Goal: Task Accomplishment & Management: Use online tool/utility

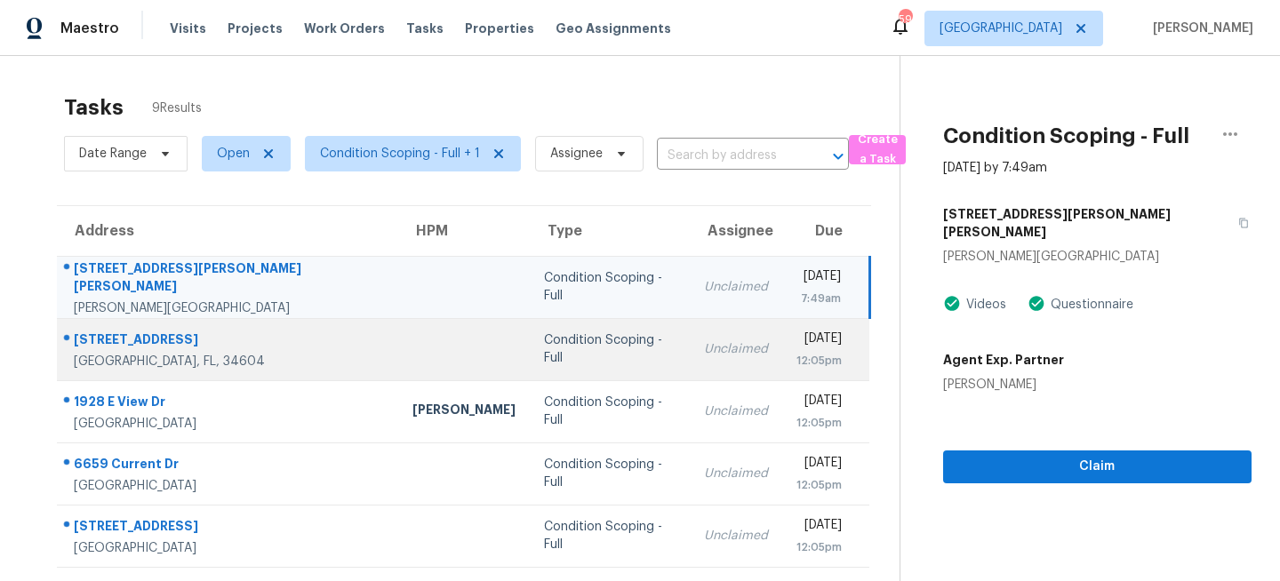
click at [544, 343] on div "Condition Scoping - Full" at bounding box center [610, 350] width 132 height 36
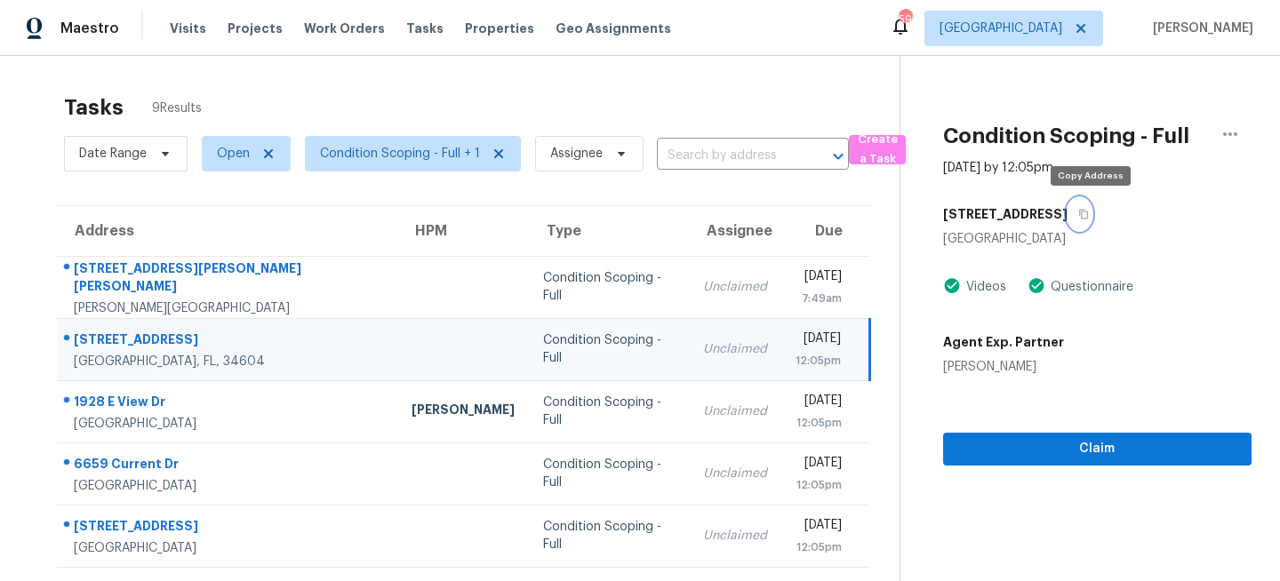
click at [1088, 214] on icon "button" at bounding box center [1083, 215] width 9 height 10
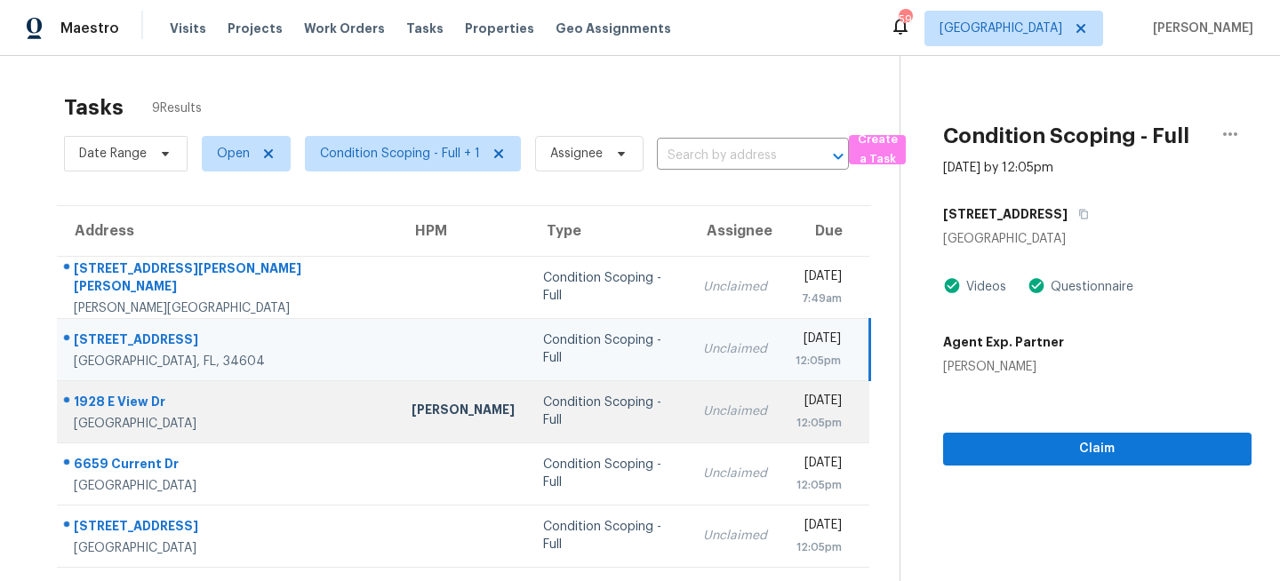
click at [543, 417] on div "Condition Scoping - Full" at bounding box center [609, 412] width 132 height 36
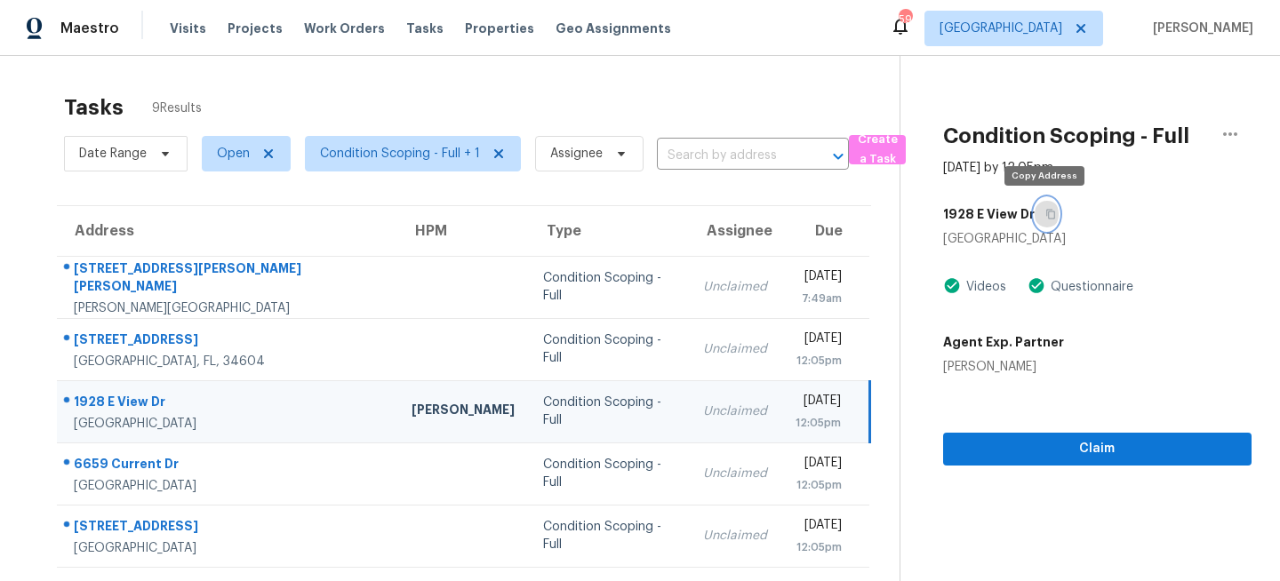
click at [1046, 210] on icon "button" at bounding box center [1050, 215] width 9 height 10
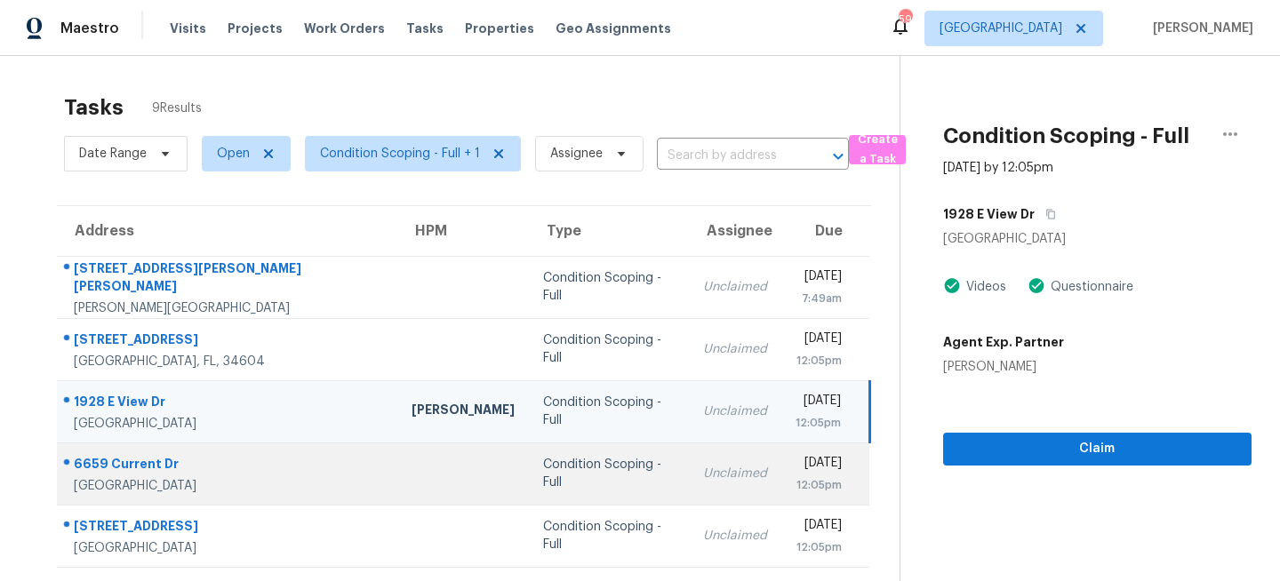
click at [543, 479] on div "Condition Scoping - Full" at bounding box center [609, 474] width 132 height 36
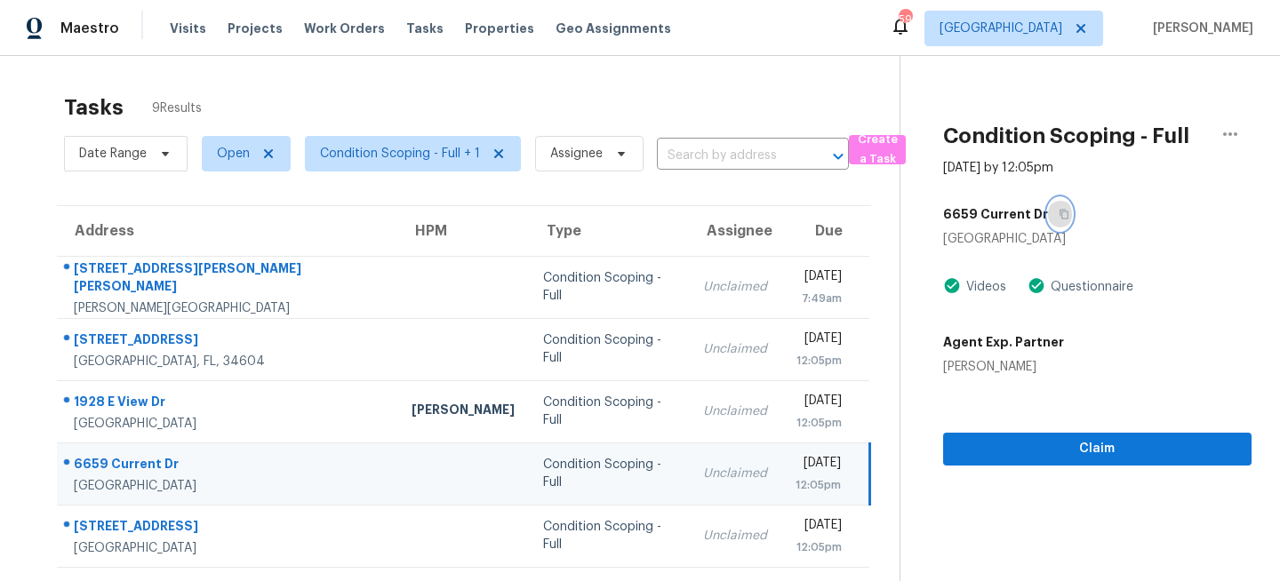
click at [1060, 216] on icon "button" at bounding box center [1064, 215] width 9 height 10
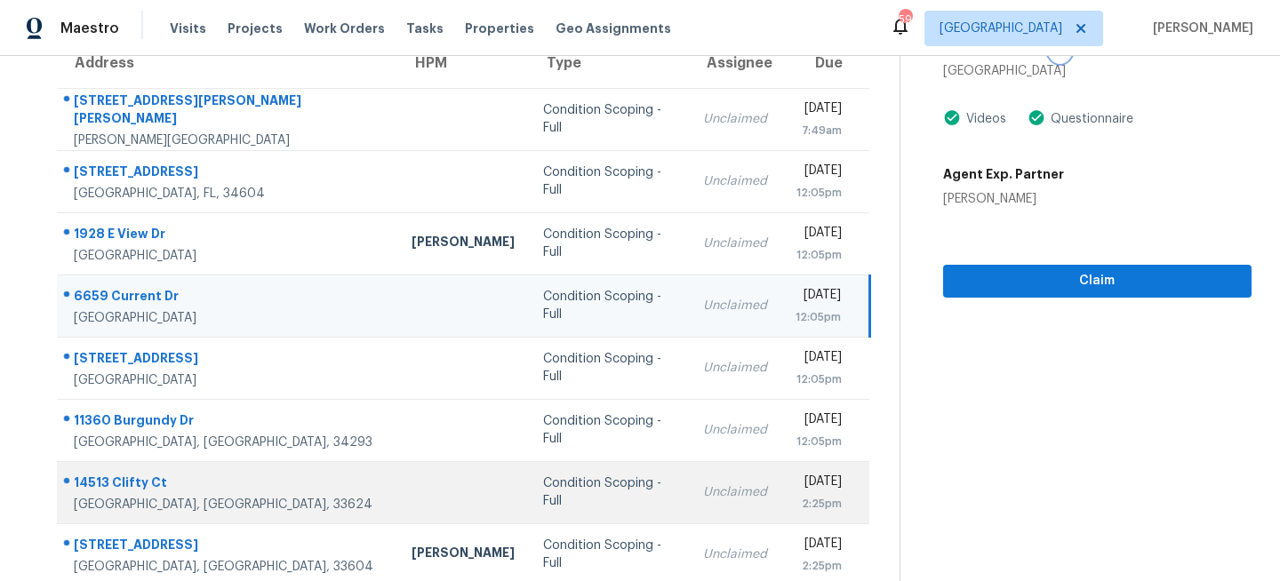
scroll to position [180, 0]
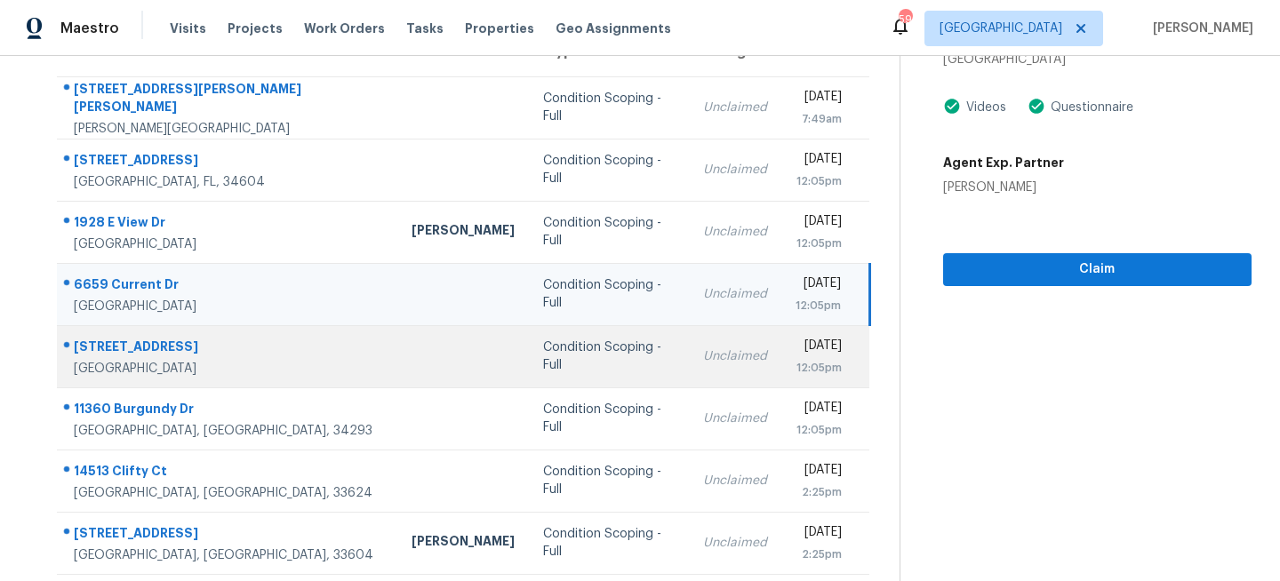
click at [529, 379] on td "Condition Scoping - Full" at bounding box center [609, 356] width 160 height 62
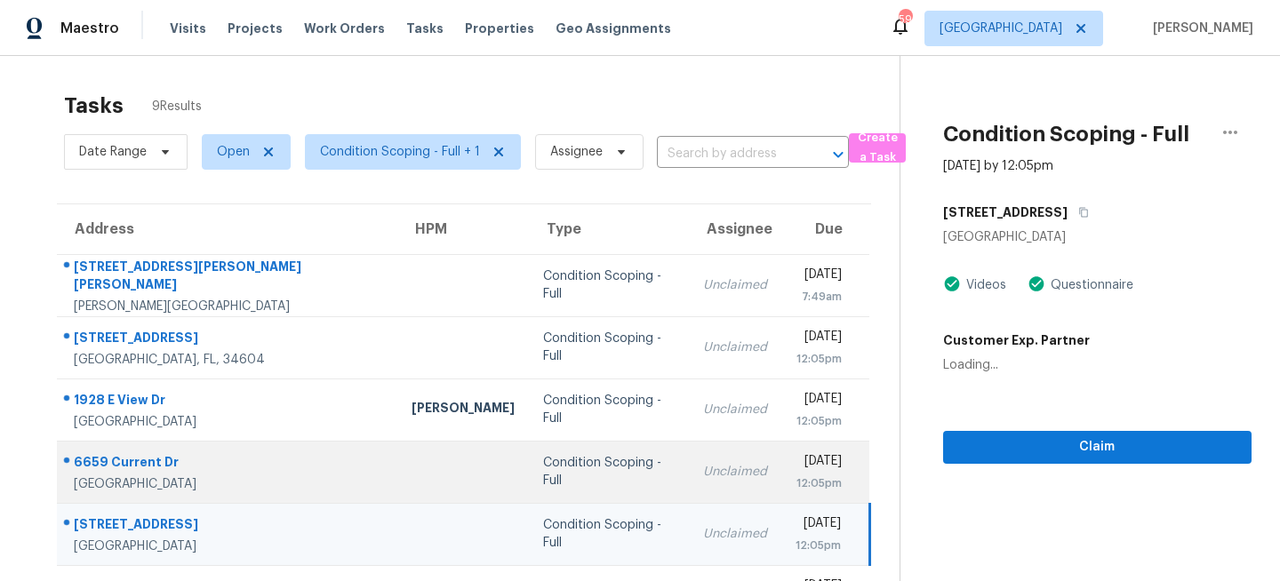
scroll to position [0, 0]
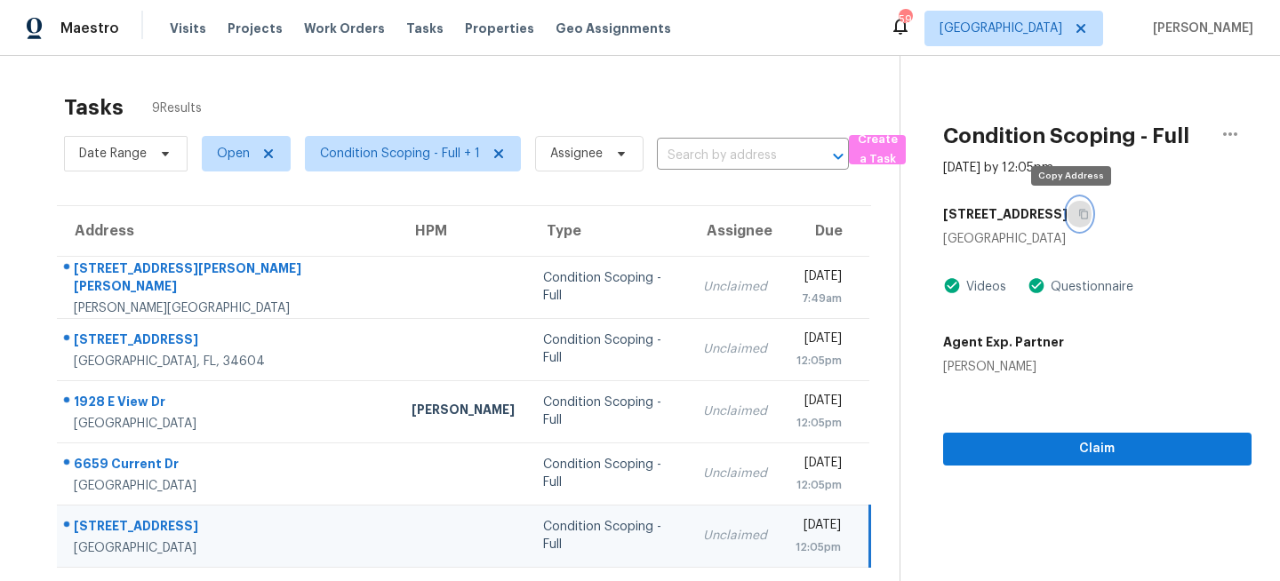
click at [1076, 221] on button "button" at bounding box center [1080, 214] width 24 height 32
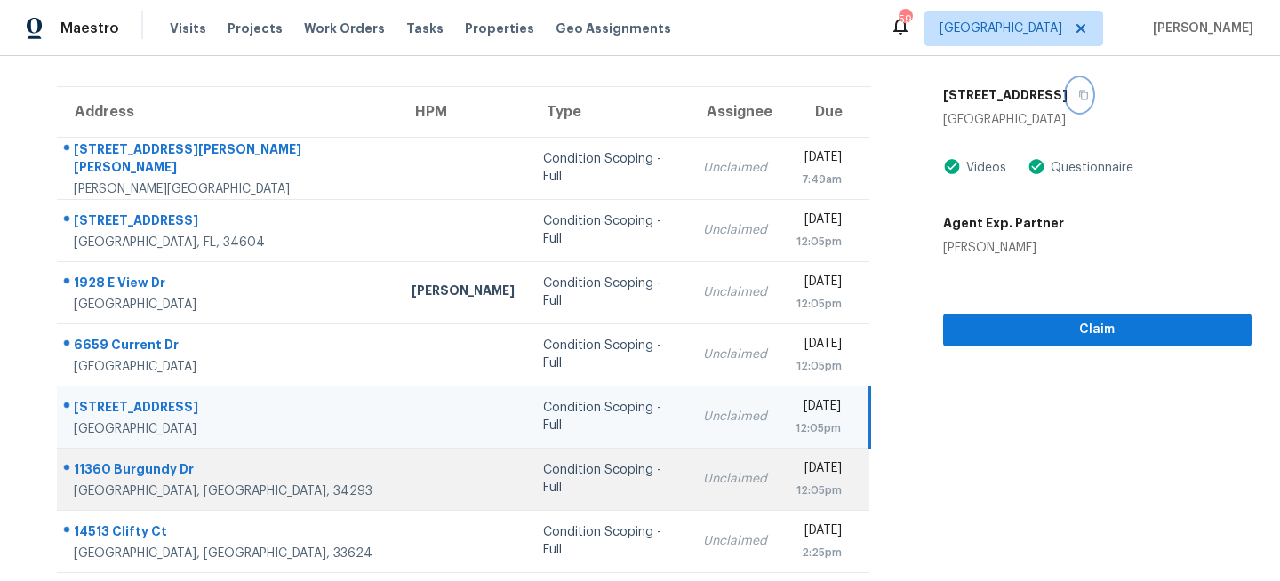
scroll to position [124, 0]
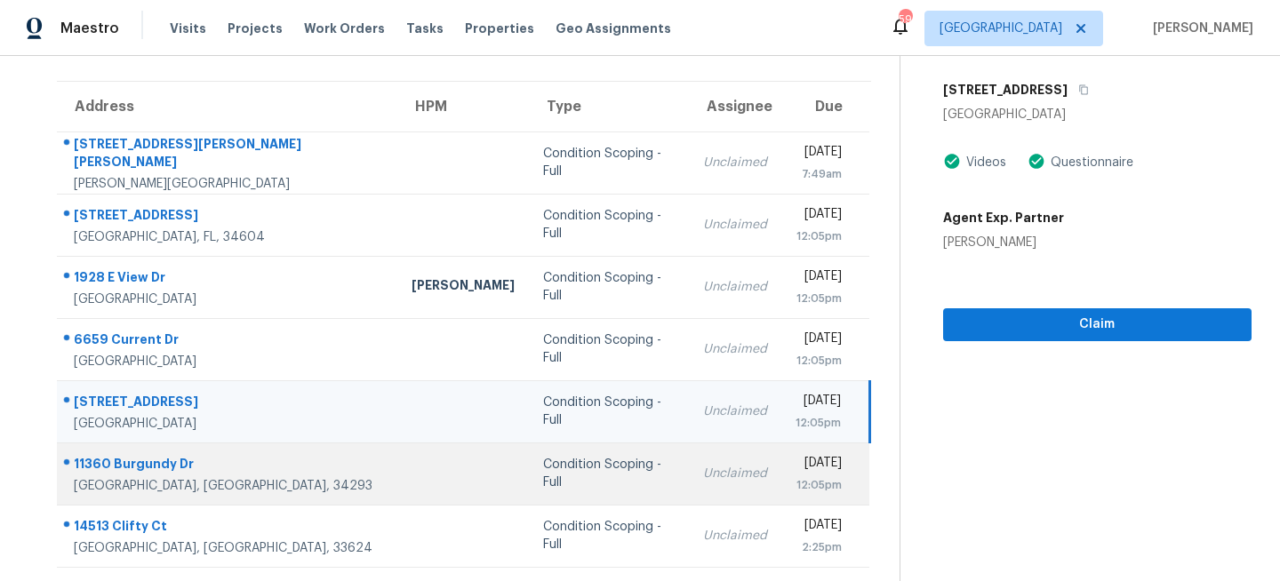
click at [703, 468] on div "Unclaimed" at bounding box center [735, 474] width 64 height 18
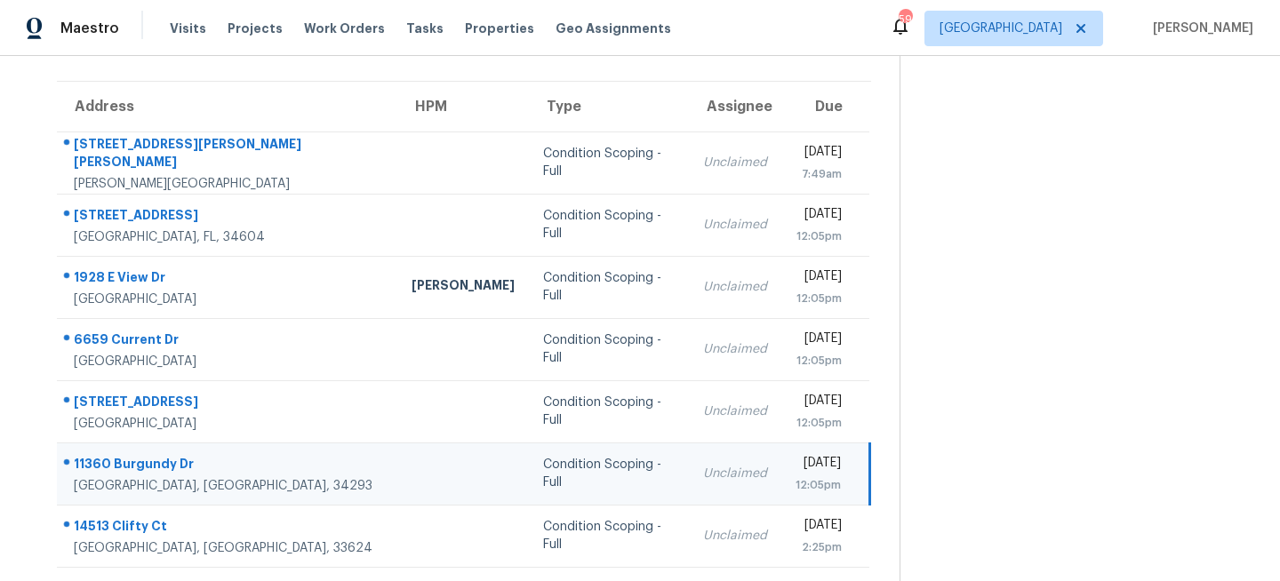
scroll to position [0, 0]
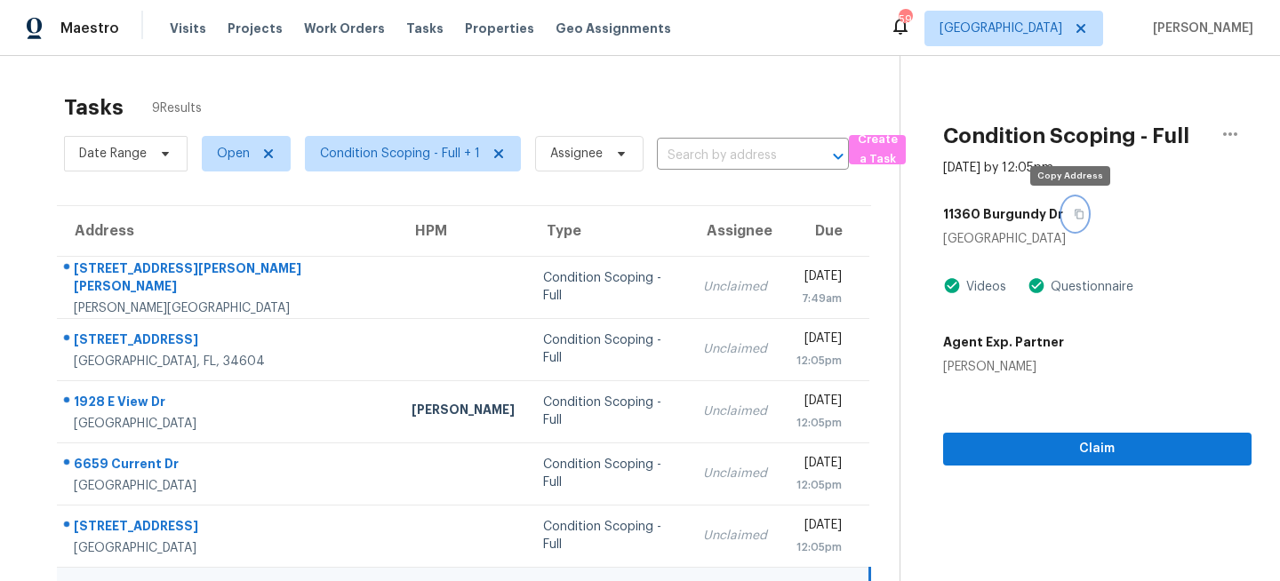
click at [1076, 215] on icon "button" at bounding box center [1079, 214] width 11 height 11
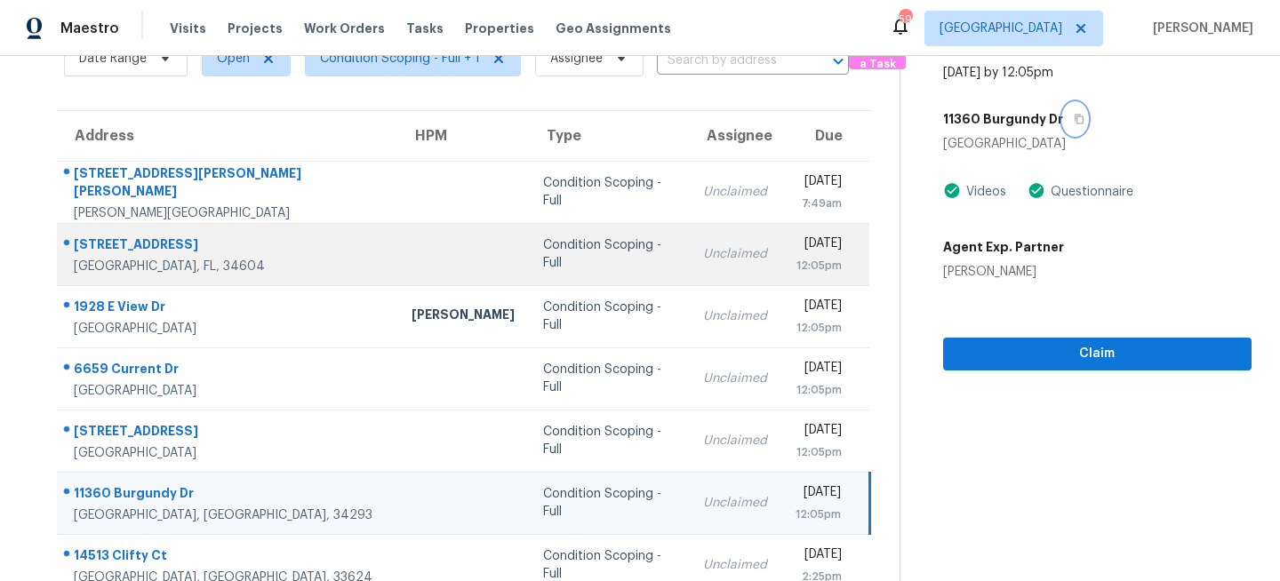
scroll to position [249, 0]
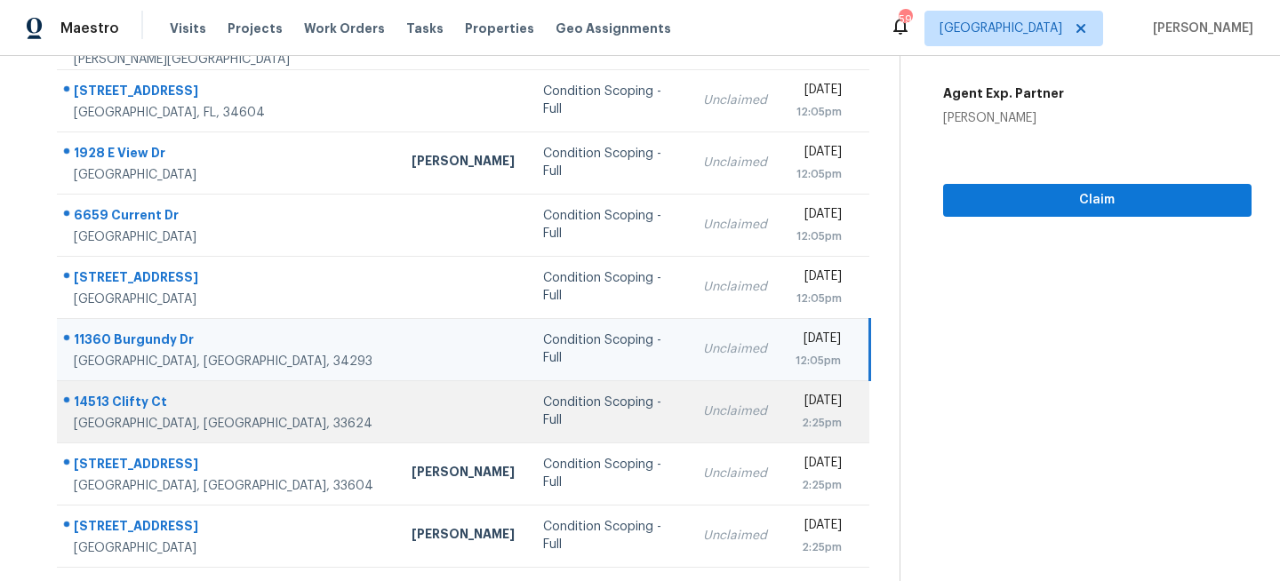
click at [556, 410] on div "Condition Scoping - Full" at bounding box center [609, 412] width 132 height 36
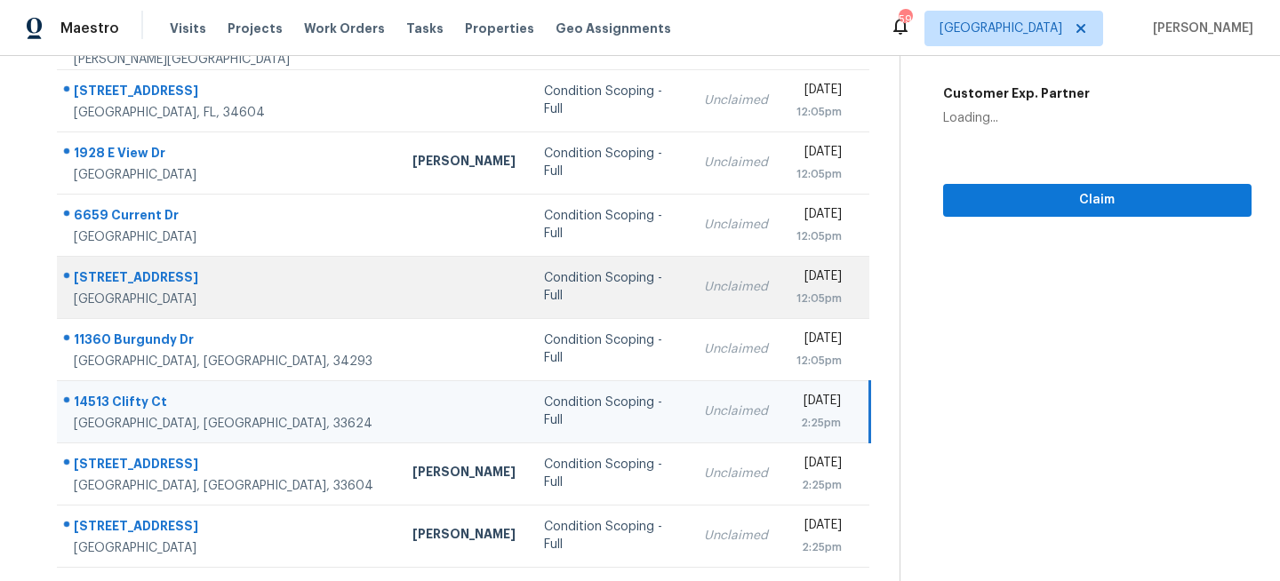
scroll to position [0, 0]
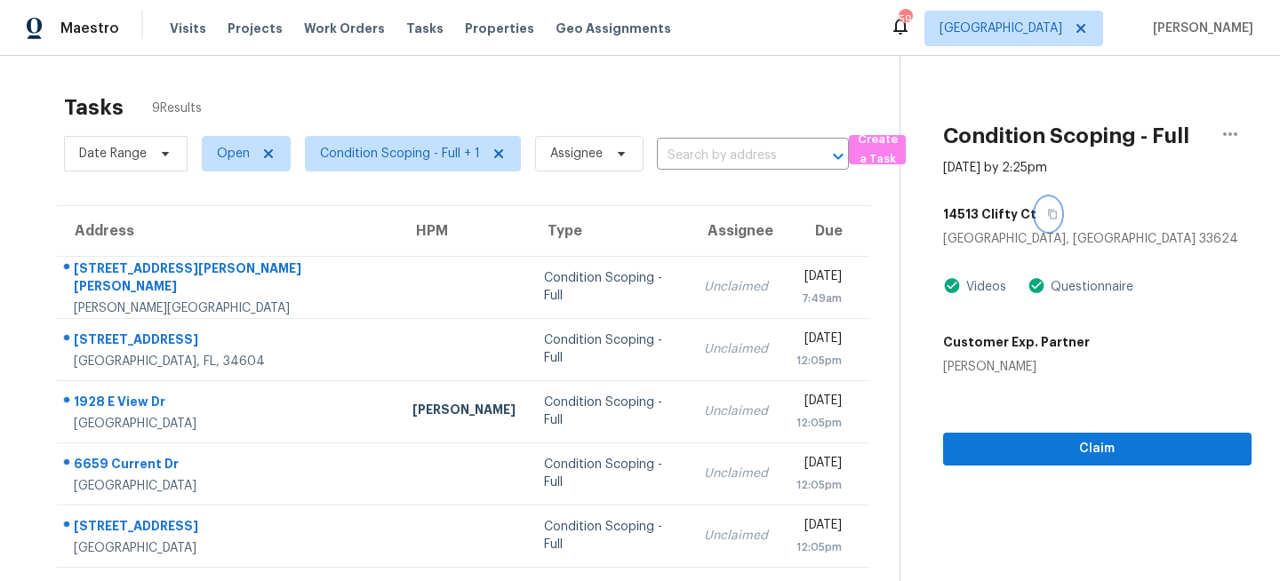
click at [1047, 213] on icon "button" at bounding box center [1052, 214] width 11 height 11
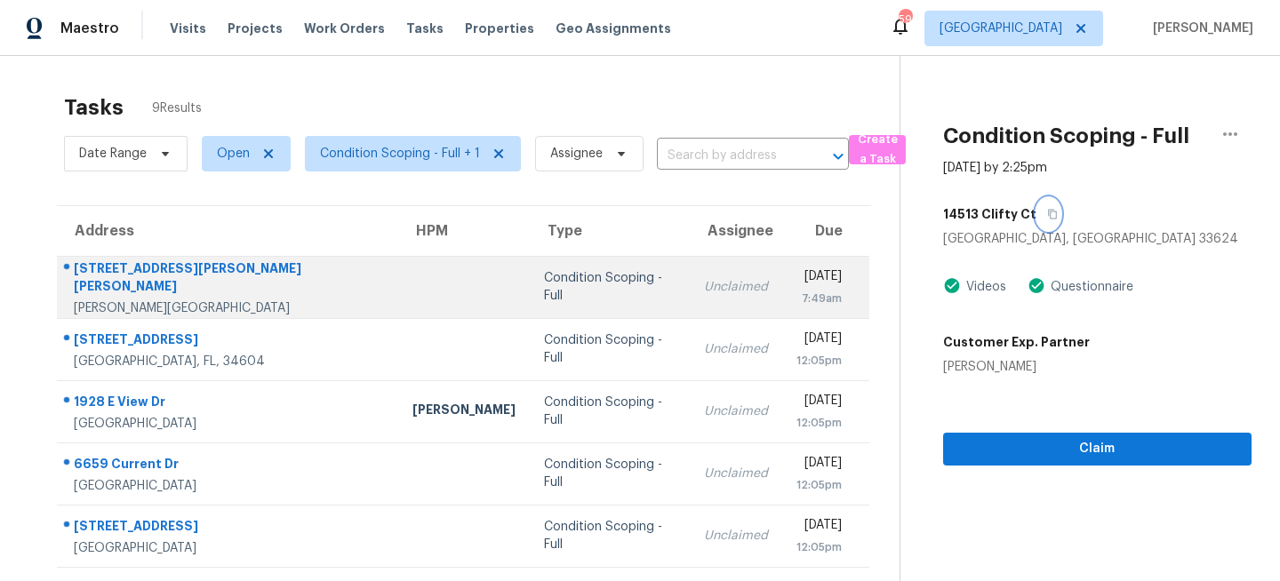
scroll to position [249, 0]
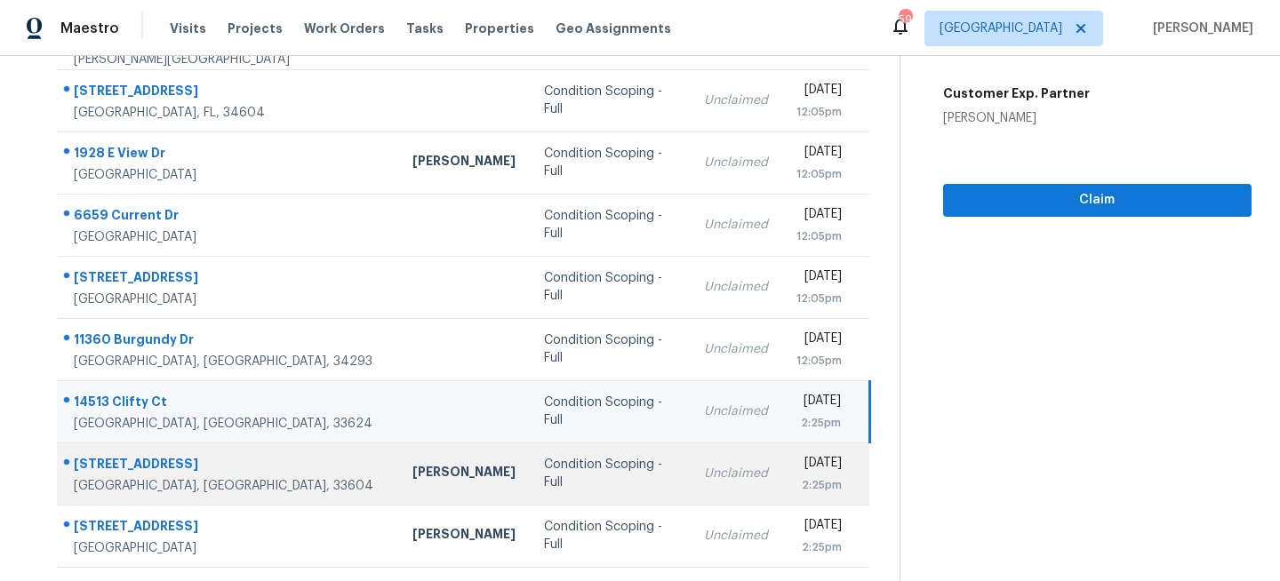
click at [530, 443] on td "Condition Scoping - Full" at bounding box center [610, 474] width 161 height 62
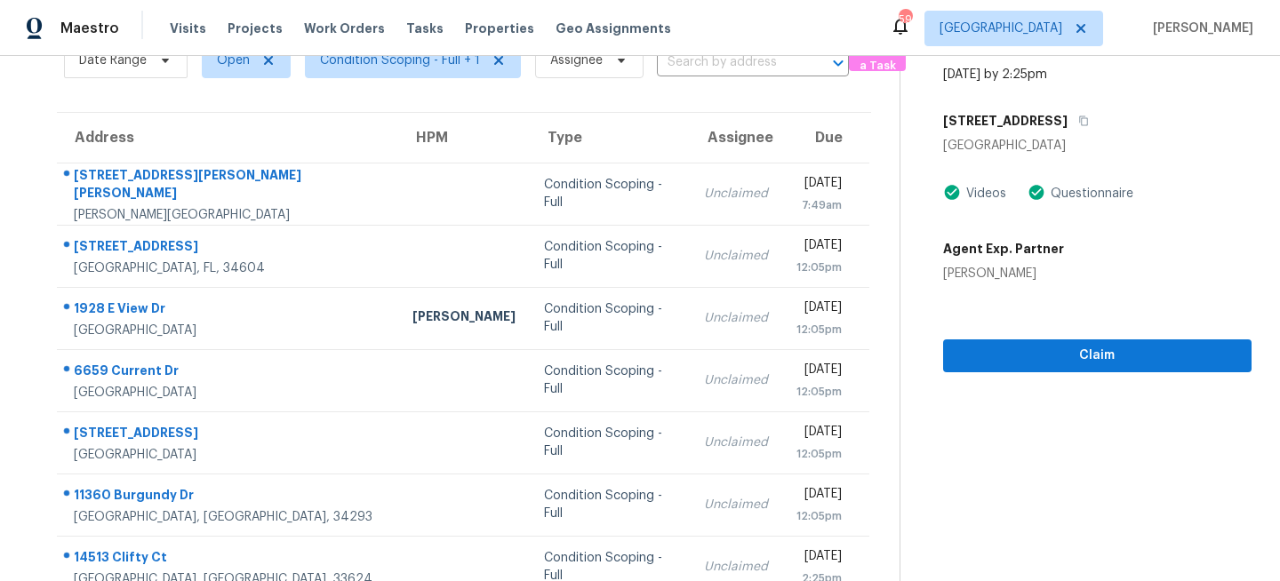
scroll to position [0, 0]
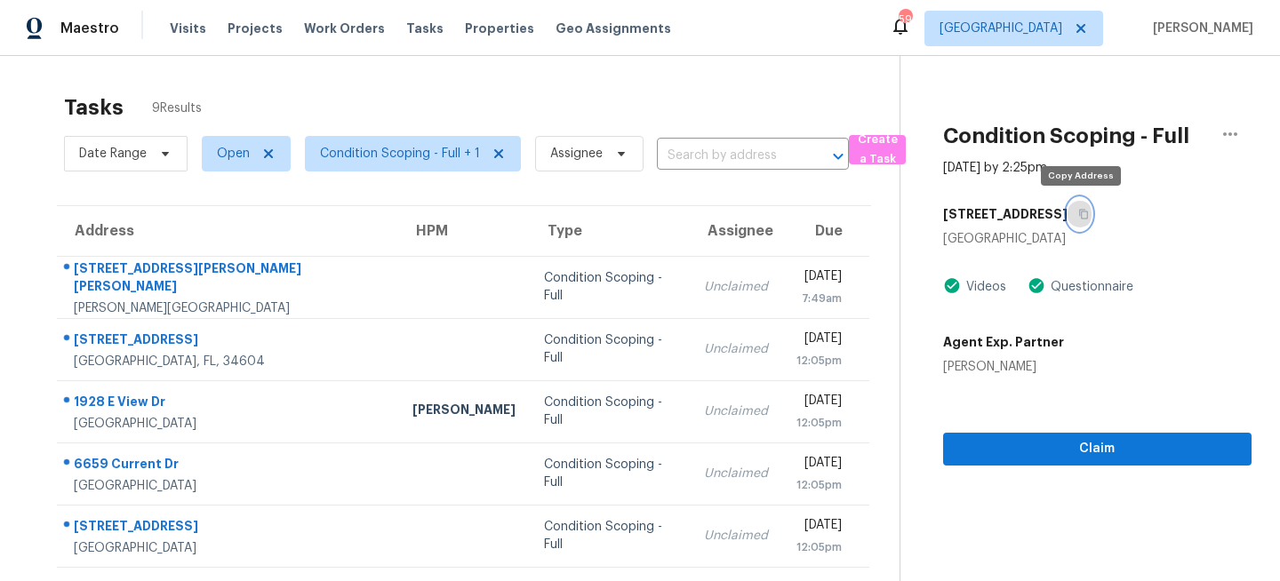
click at [1083, 206] on button "button" at bounding box center [1080, 214] width 24 height 32
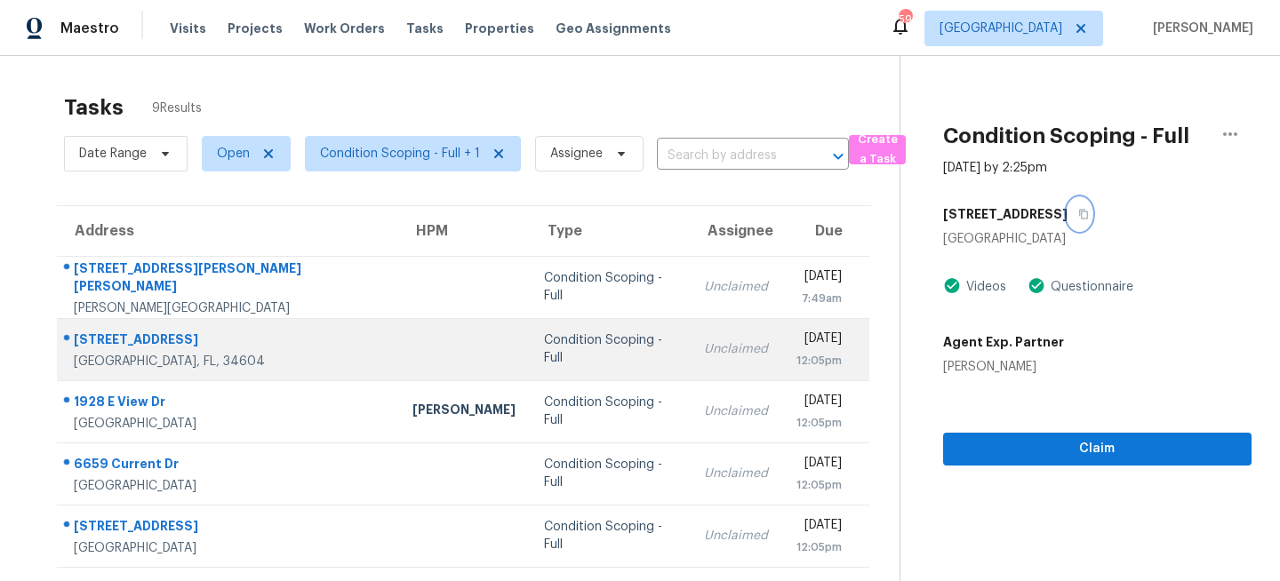
scroll to position [249, 0]
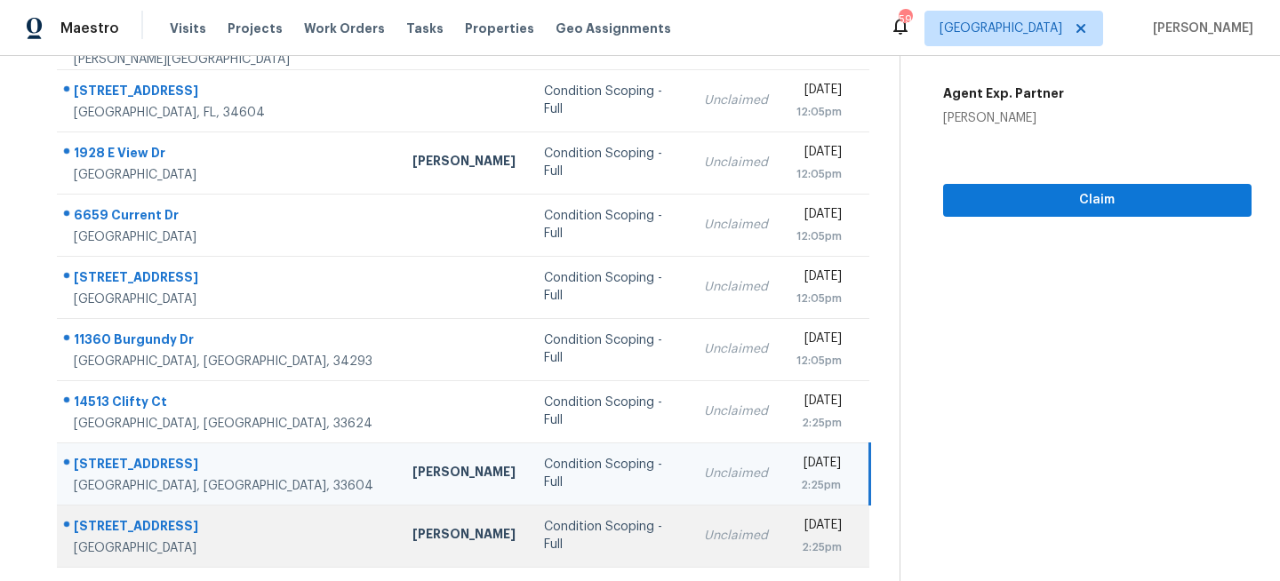
click at [544, 536] on div "Condition Scoping - Full" at bounding box center [610, 536] width 132 height 36
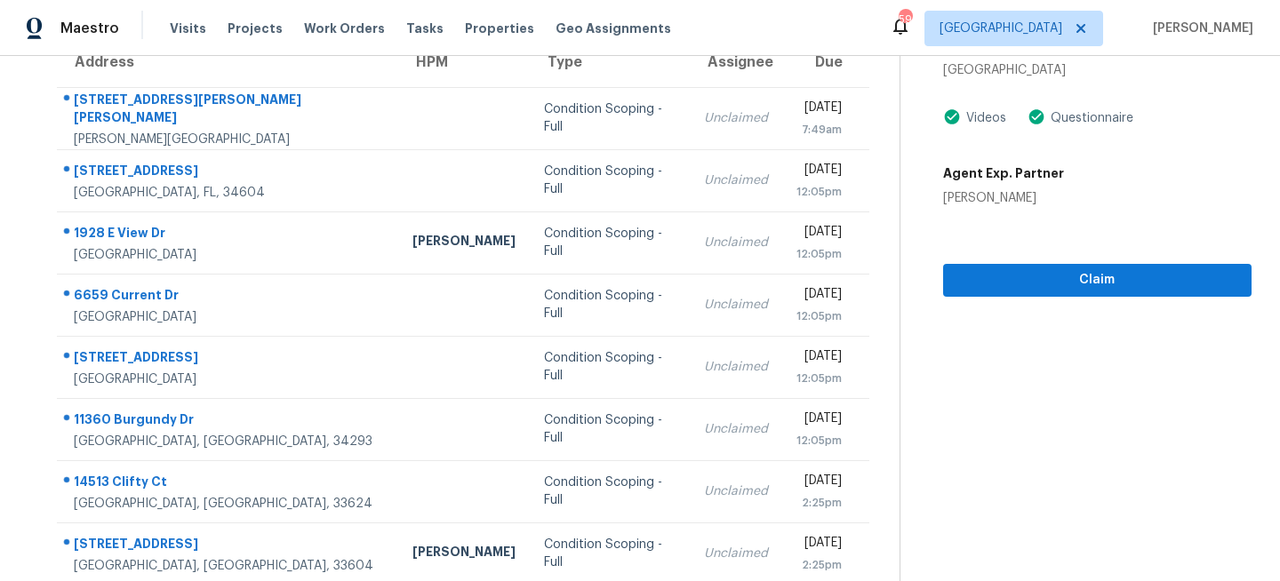
scroll to position [148, 0]
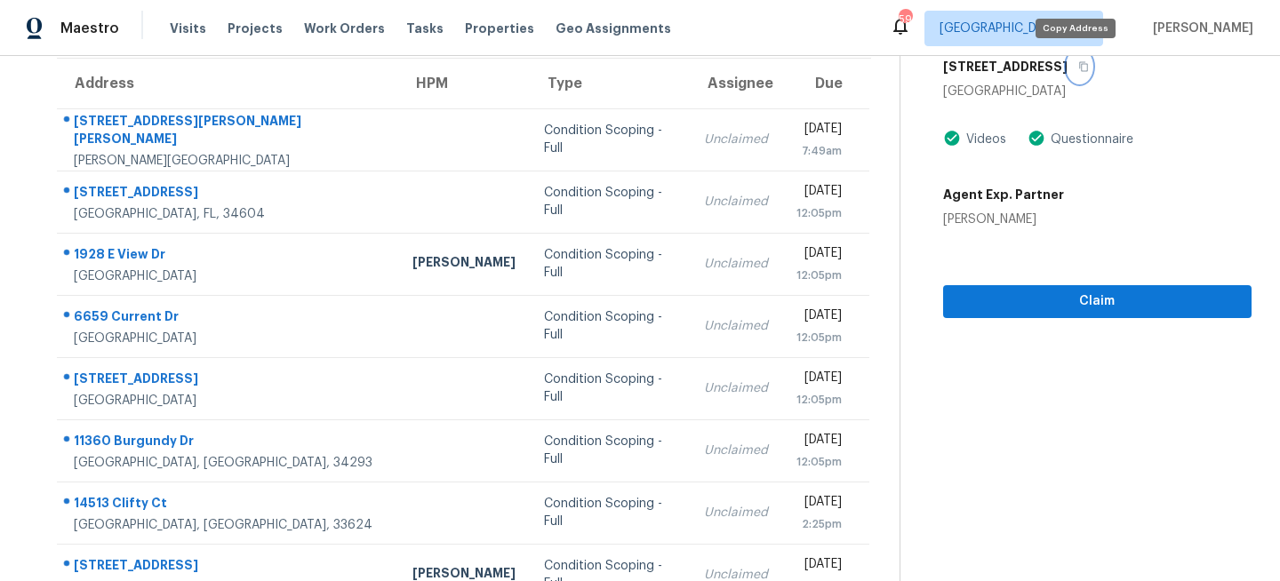
click at [1081, 67] on icon "button" at bounding box center [1083, 66] width 11 height 11
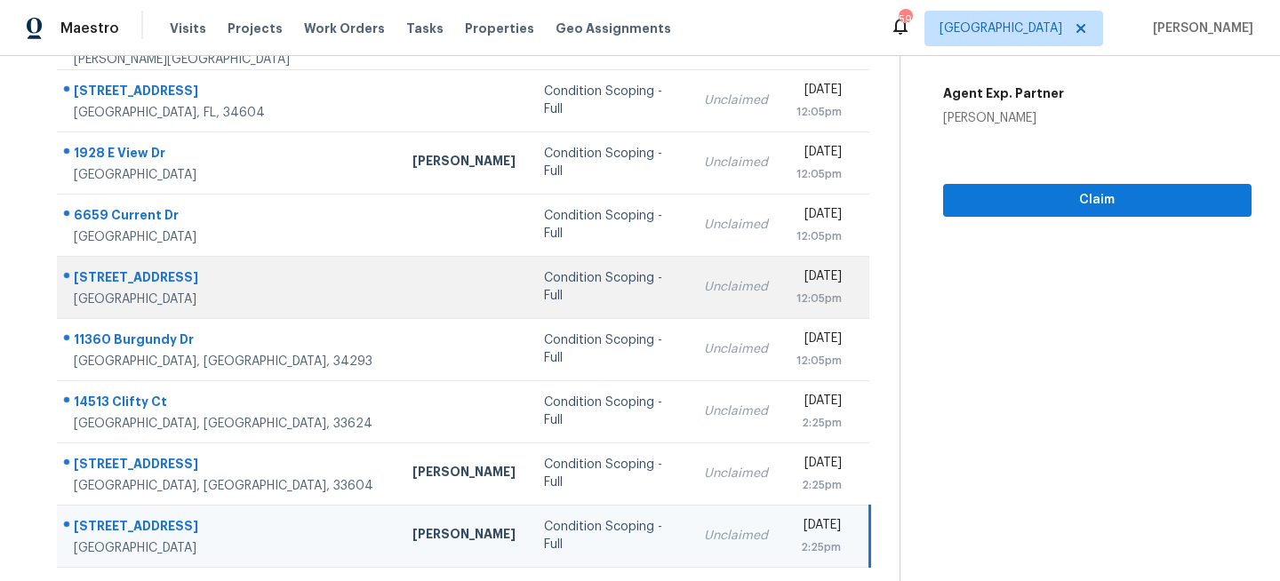
scroll to position [0, 0]
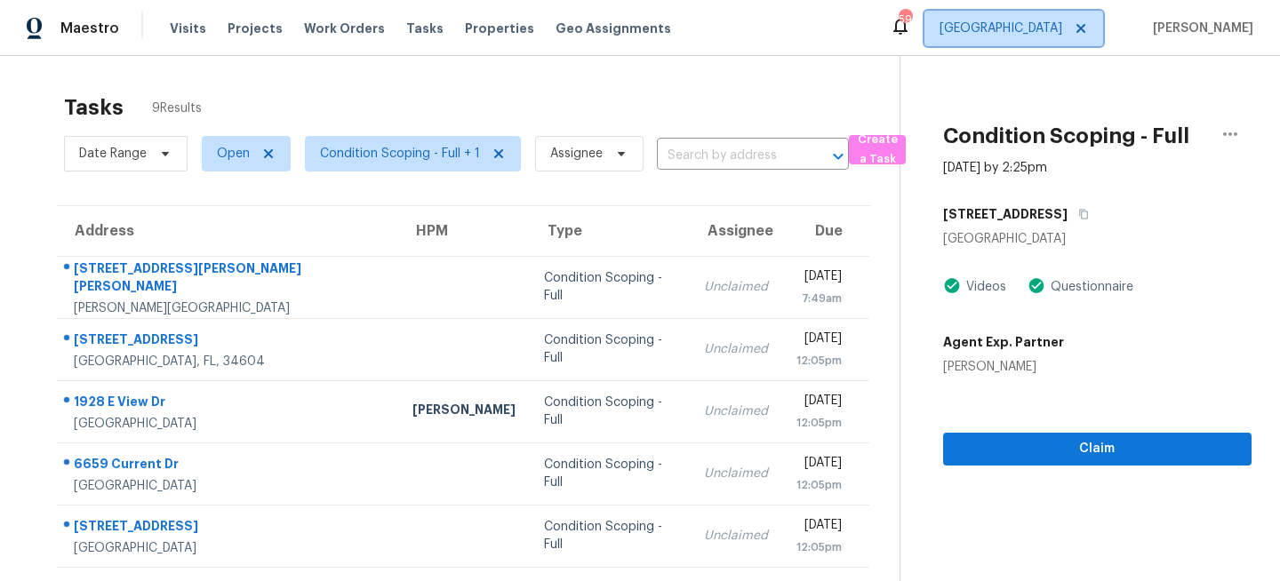
click at [1062, 36] on span "[GEOGRAPHIC_DATA]" at bounding box center [1001, 29] width 123 height 18
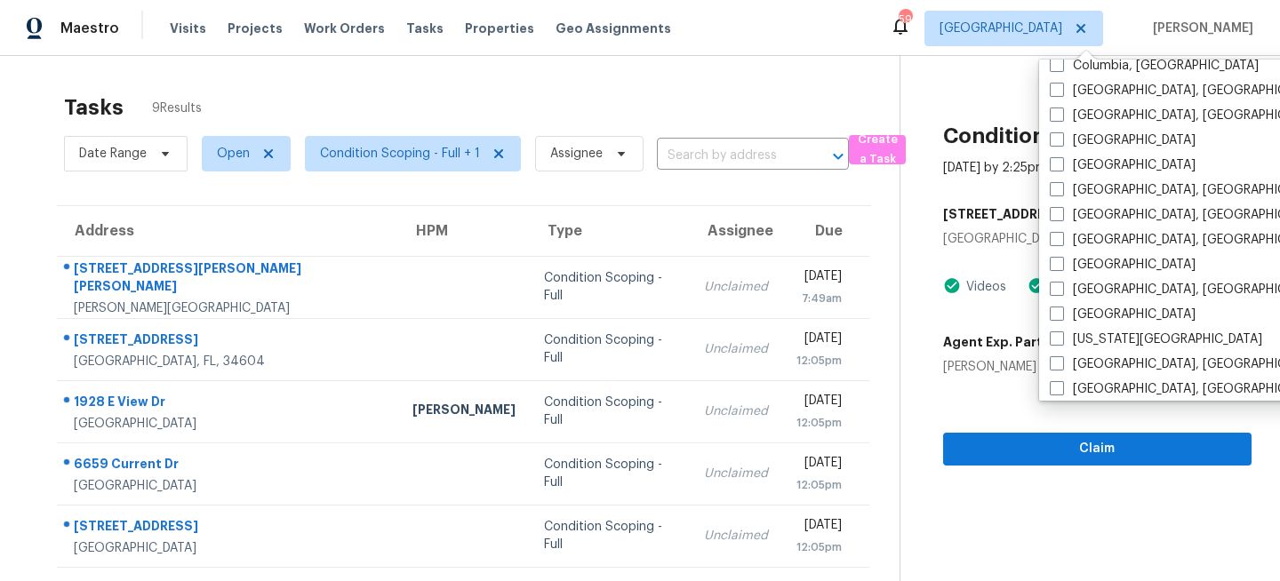
scroll to position [526, 0]
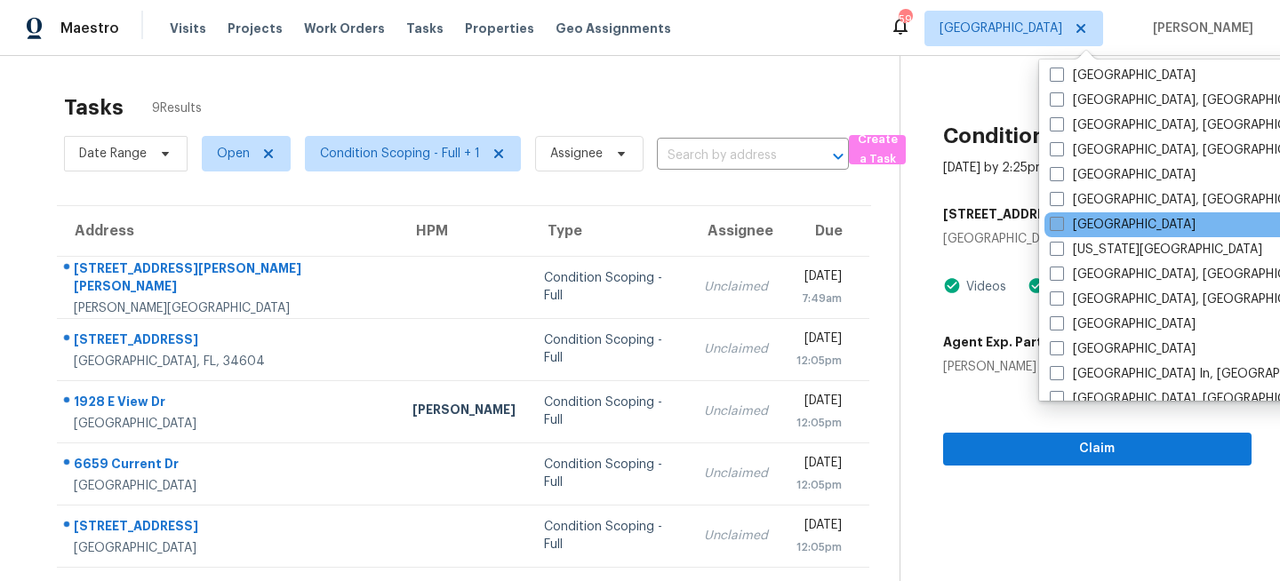
click at [1092, 225] on label "[GEOGRAPHIC_DATA]" at bounding box center [1123, 225] width 146 height 18
click at [1061, 225] on input "[GEOGRAPHIC_DATA]" at bounding box center [1056, 222] width 12 height 12
checkbox input "true"
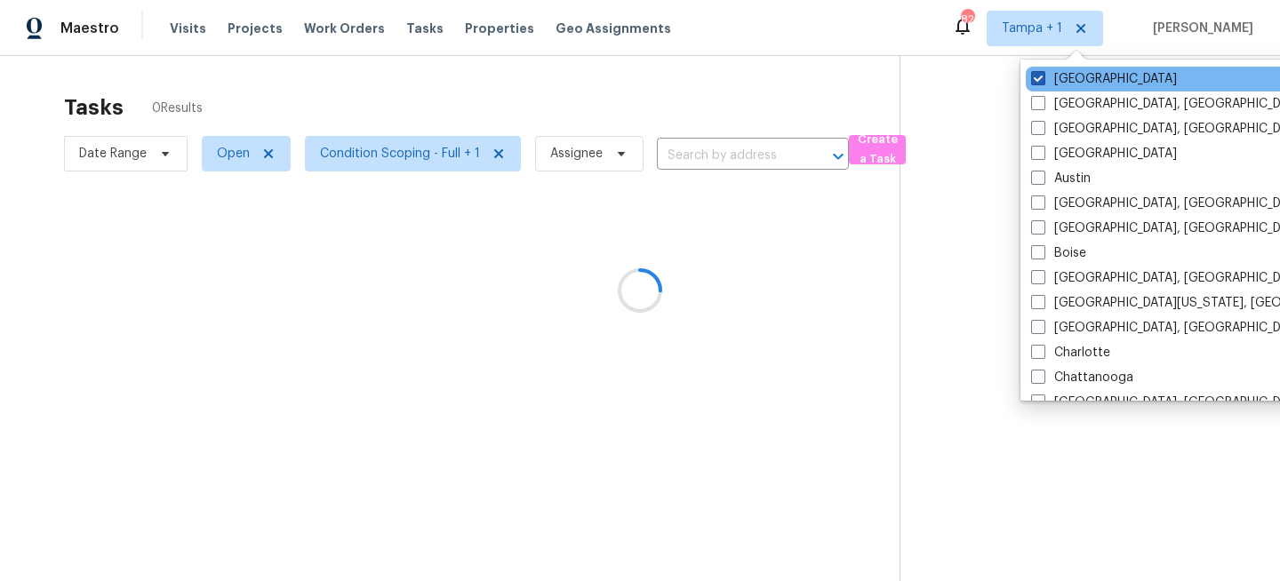
click at [1073, 76] on label "[GEOGRAPHIC_DATA]" at bounding box center [1104, 79] width 146 height 18
click at [1043, 76] on input "[GEOGRAPHIC_DATA]" at bounding box center [1037, 76] width 12 height 12
checkbox input "false"
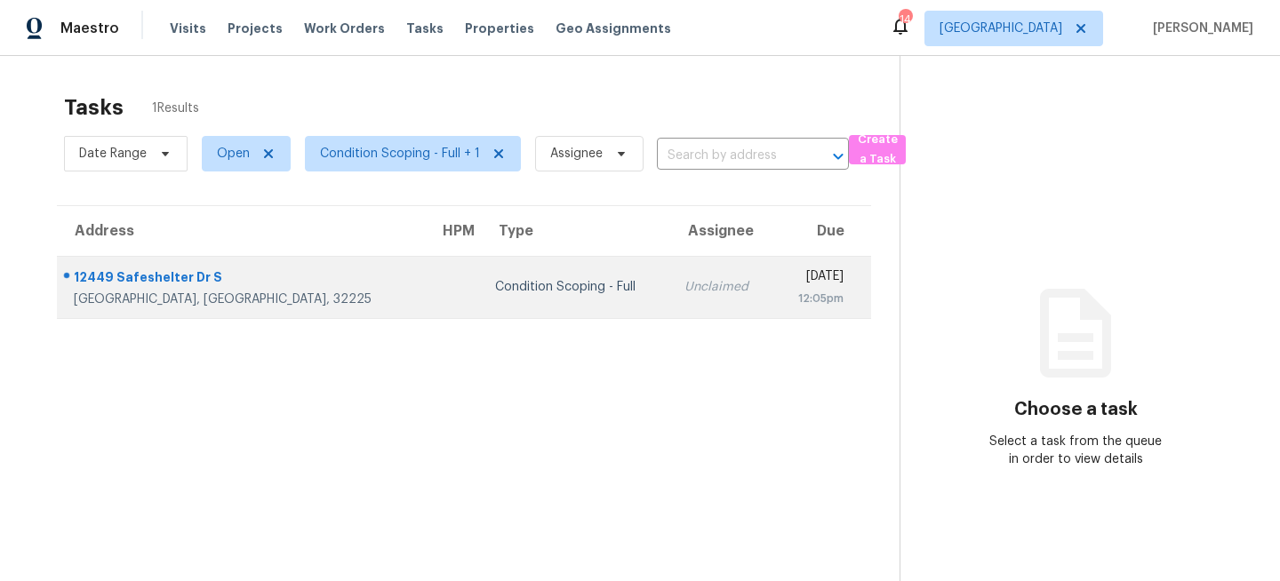
click at [670, 265] on td "Unclaimed" at bounding box center [721, 287] width 103 height 62
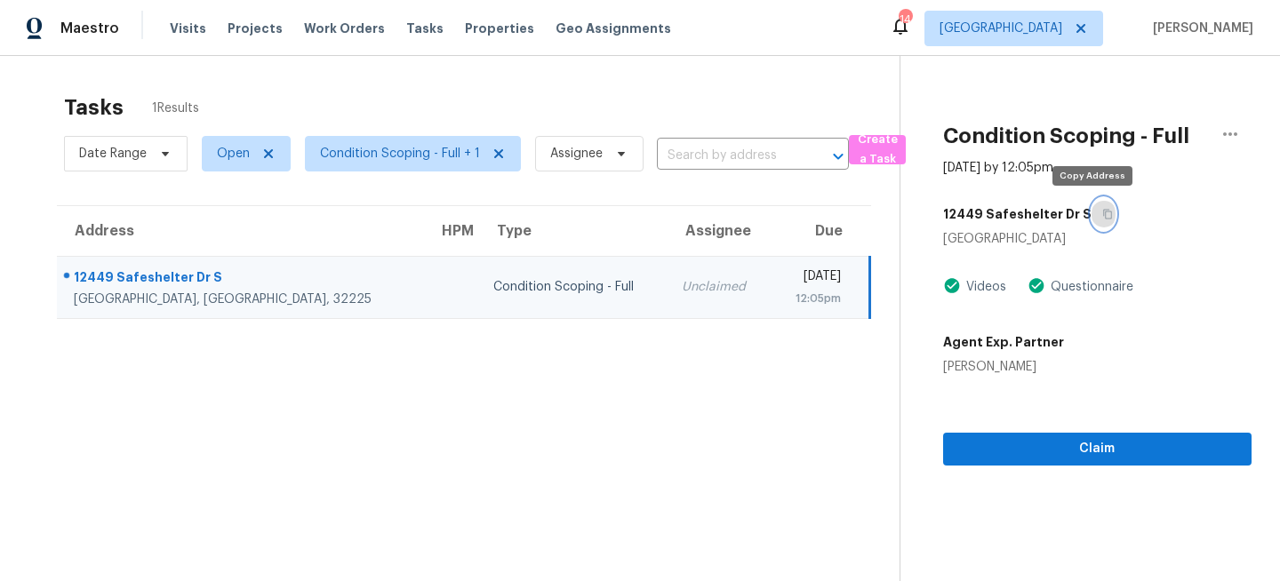
click at [1102, 215] on icon "button" at bounding box center [1107, 214] width 11 height 11
click at [1103, 211] on icon "button" at bounding box center [1107, 215] width 9 height 10
click at [1036, 28] on span "Jacksonville" at bounding box center [1001, 29] width 123 height 18
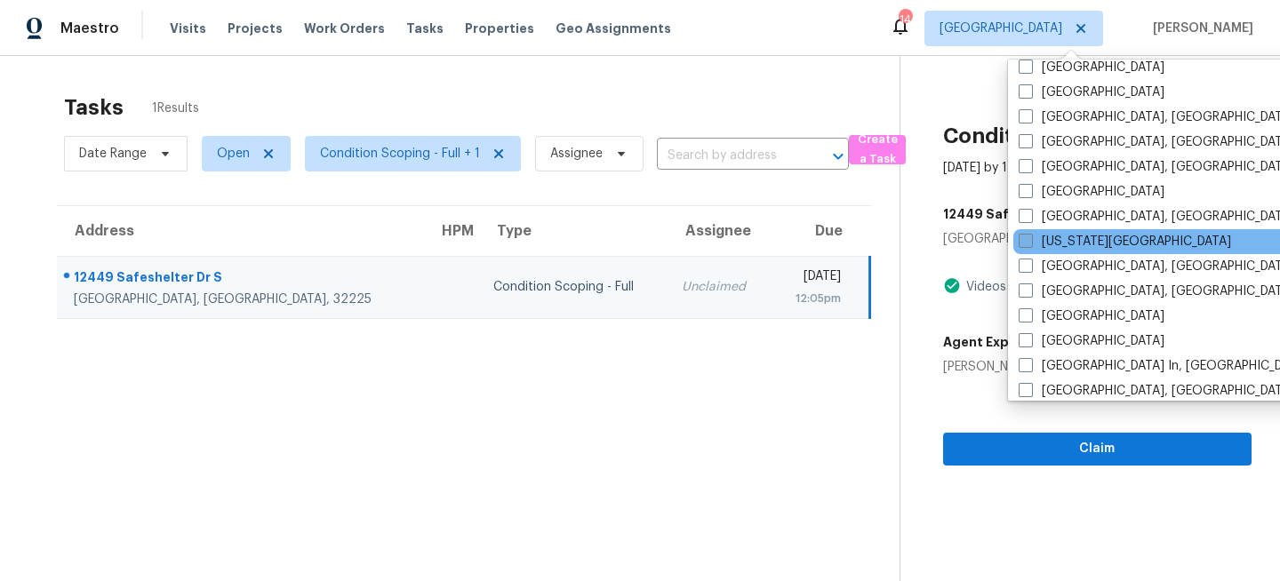
scroll to position [581, 0]
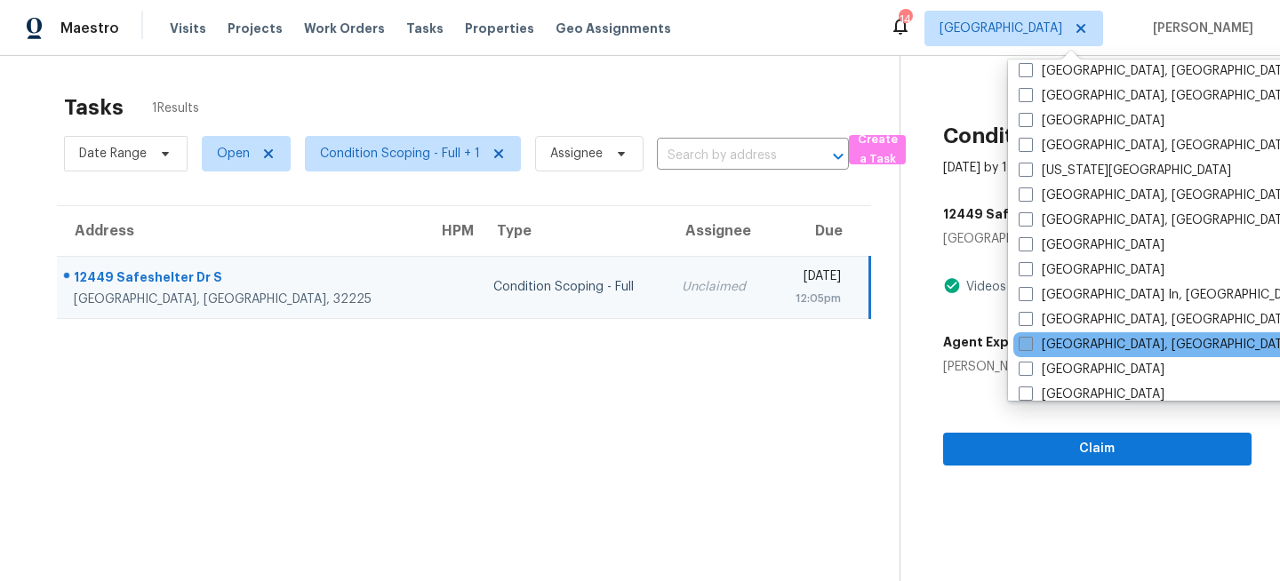
click at [1037, 341] on label "Miami, FL" at bounding box center [1157, 345] width 276 height 18
click at [1030, 341] on input "Miami, FL" at bounding box center [1025, 342] width 12 height 12
checkbox input "true"
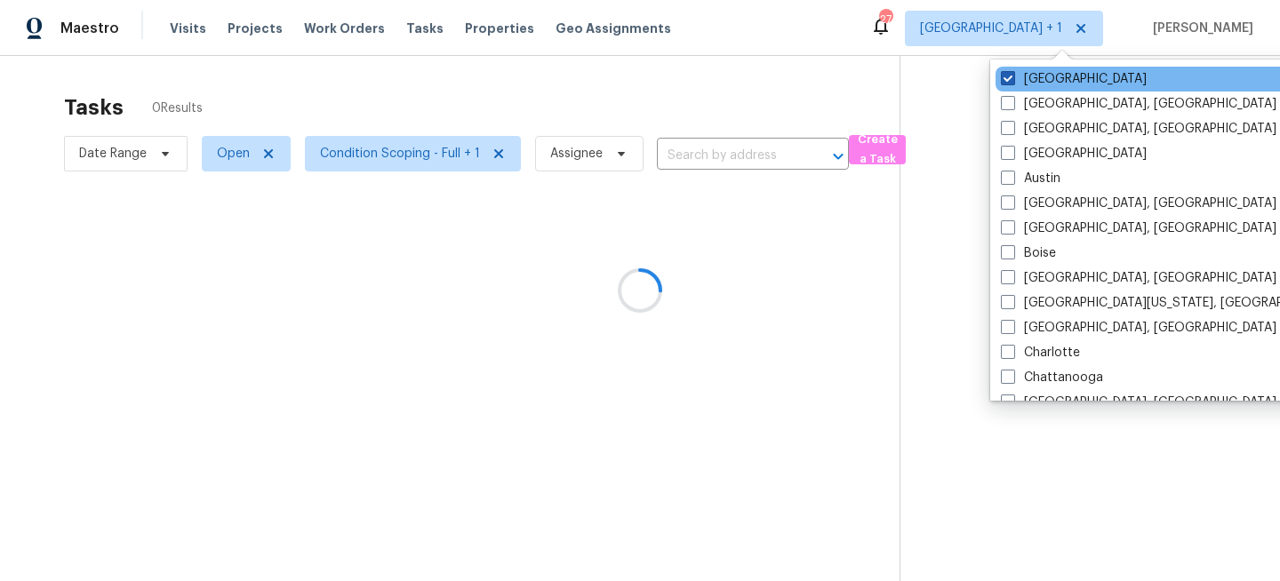
click at [1046, 79] on label "Jacksonville" at bounding box center [1074, 79] width 146 height 18
click at [1013, 79] on input "Jacksonville" at bounding box center [1007, 76] width 12 height 12
checkbox input "false"
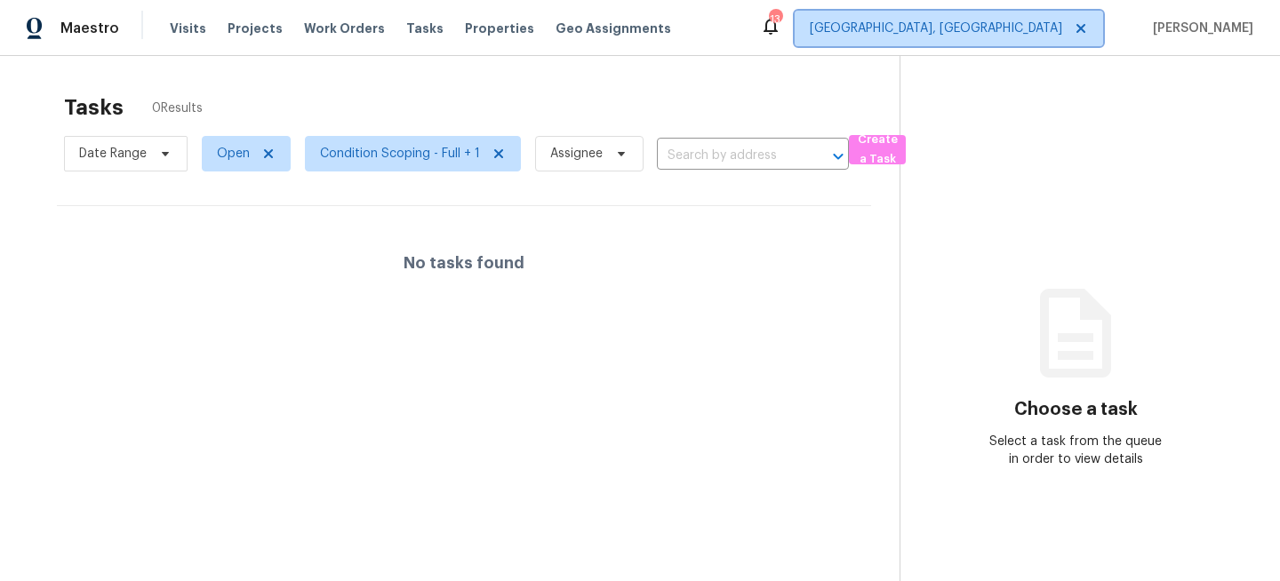
click at [1061, 45] on span "[GEOGRAPHIC_DATA], [GEOGRAPHIC_DATA]" at bounding box center [949, 29] width 308 height 36
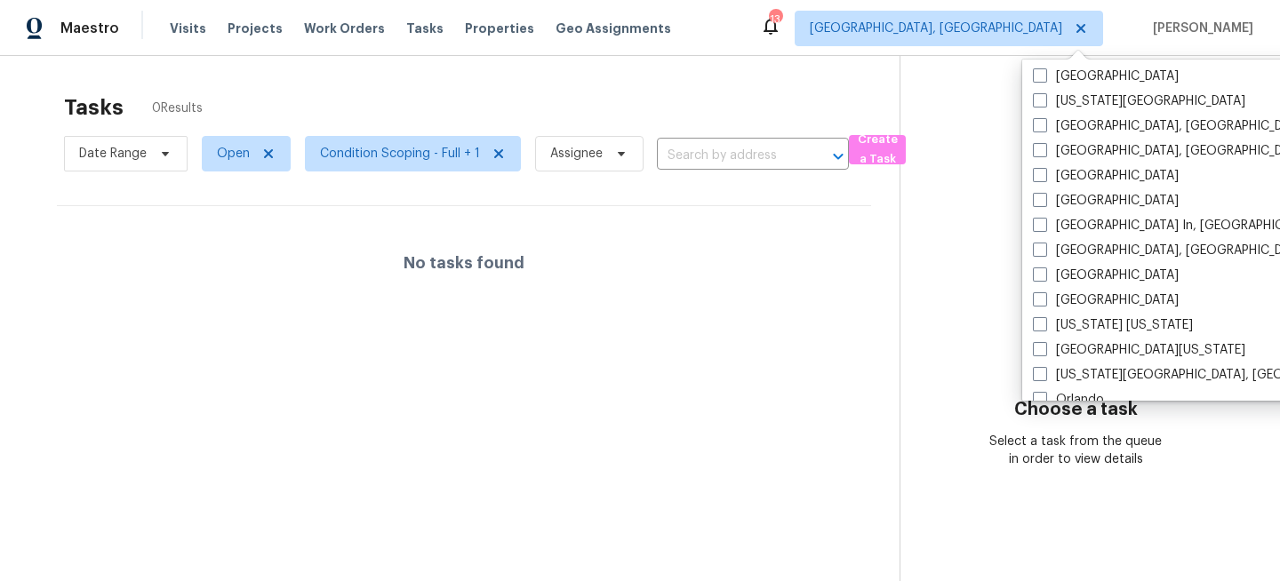
scroll to position [732, 0]
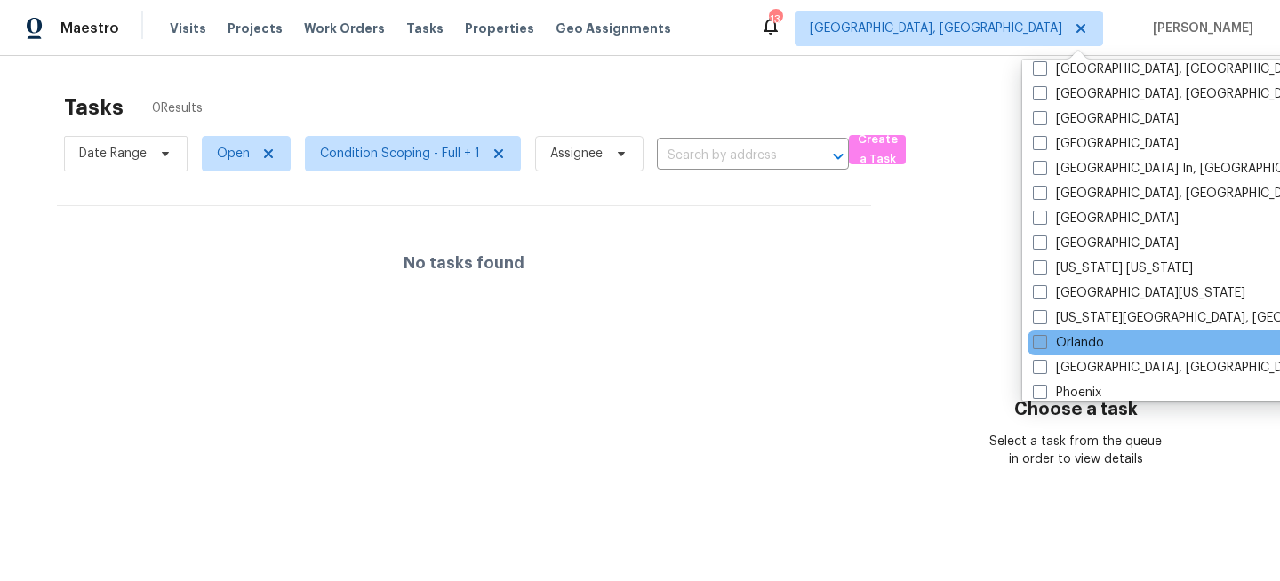
click at [1047, 343] on label "Orlando" at bounding box center [1068, 343] width 71 height 18
click at [1045, 343] on input "Orlando" at bounding box center [1039, 340] width 12 height 12
checkbox input "true"
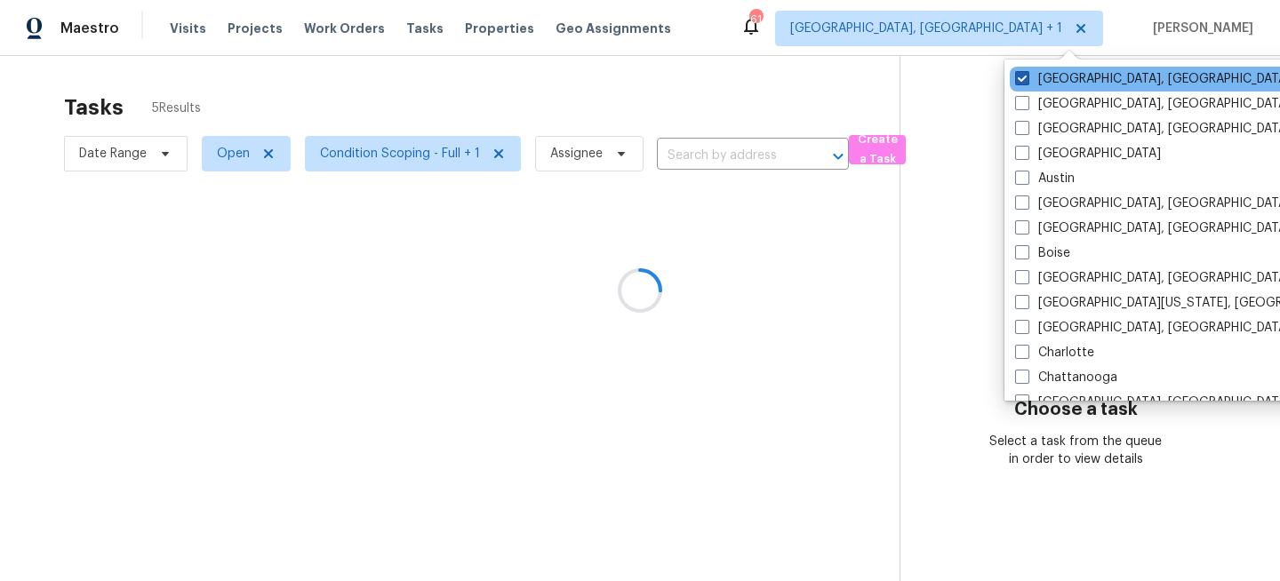
click at [1062, 83] on label "Miami, FL" at bounding box center [1153, 79] width 276 height 18
click at [1027, 82] on input "Miami, FL" at bounding box center [1021, 76] width 12 height 12
checkbox input "false"
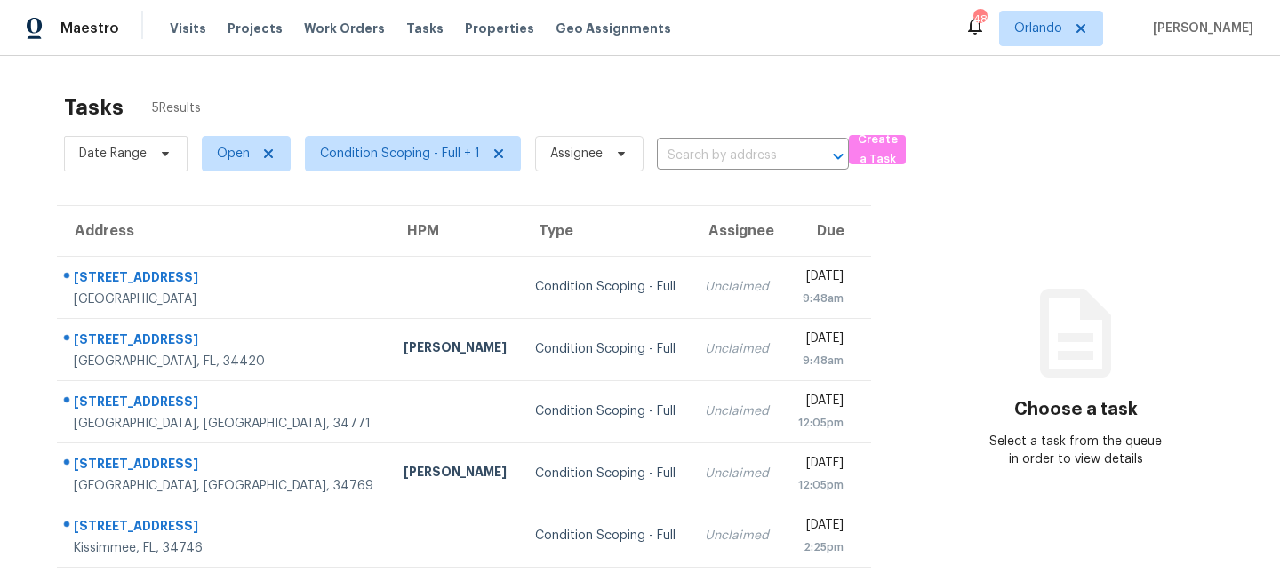
scroll to position [56, 0]
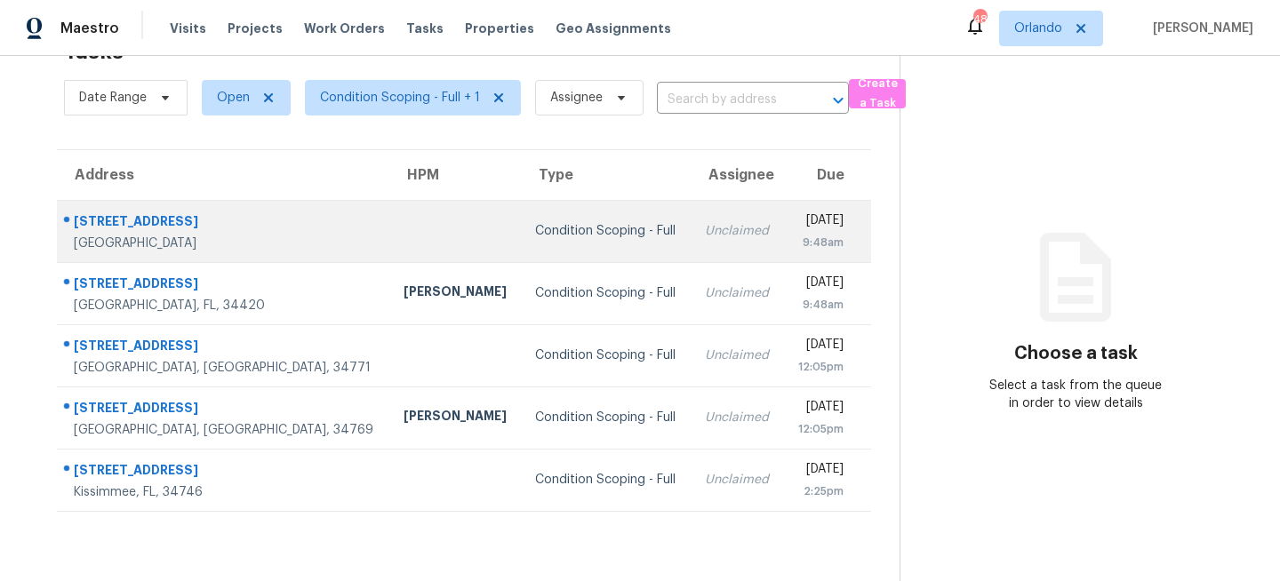
click at [535, 239] on div "Condition Scoping - Full" at bounding box center [605, 231] width 141 height 18
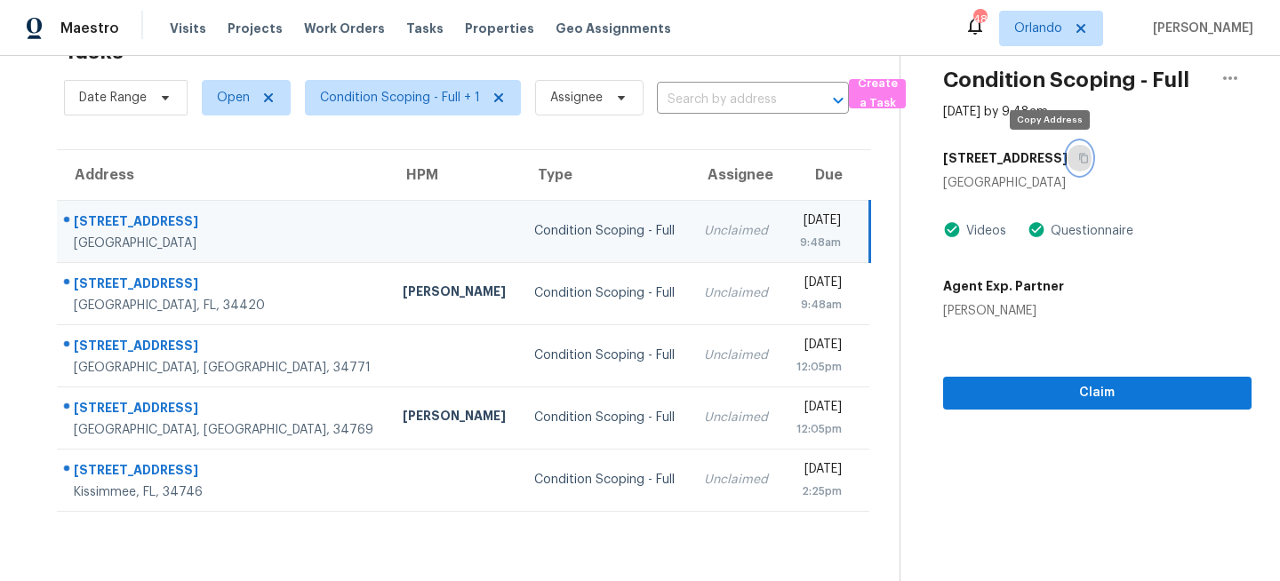
click at [1068, 164] on button "button" at bounding box center [1080, 158] width 24 height 32
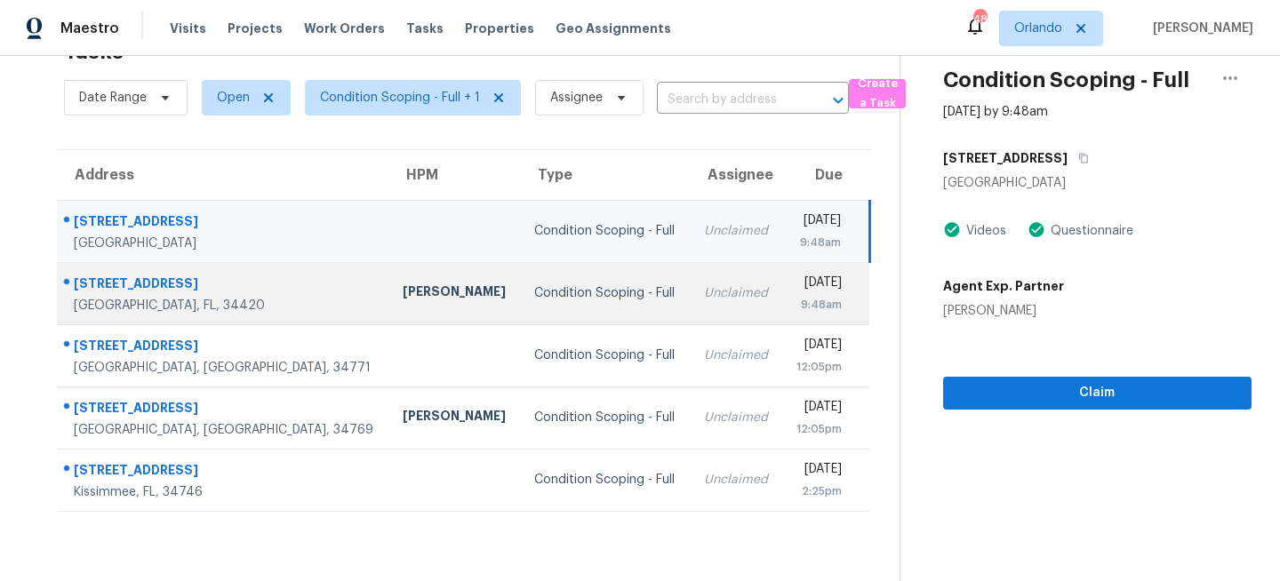
click at [555, 302] on td "Condition Scoping - Full" at bounding box center [604, 293] width 169 height 62
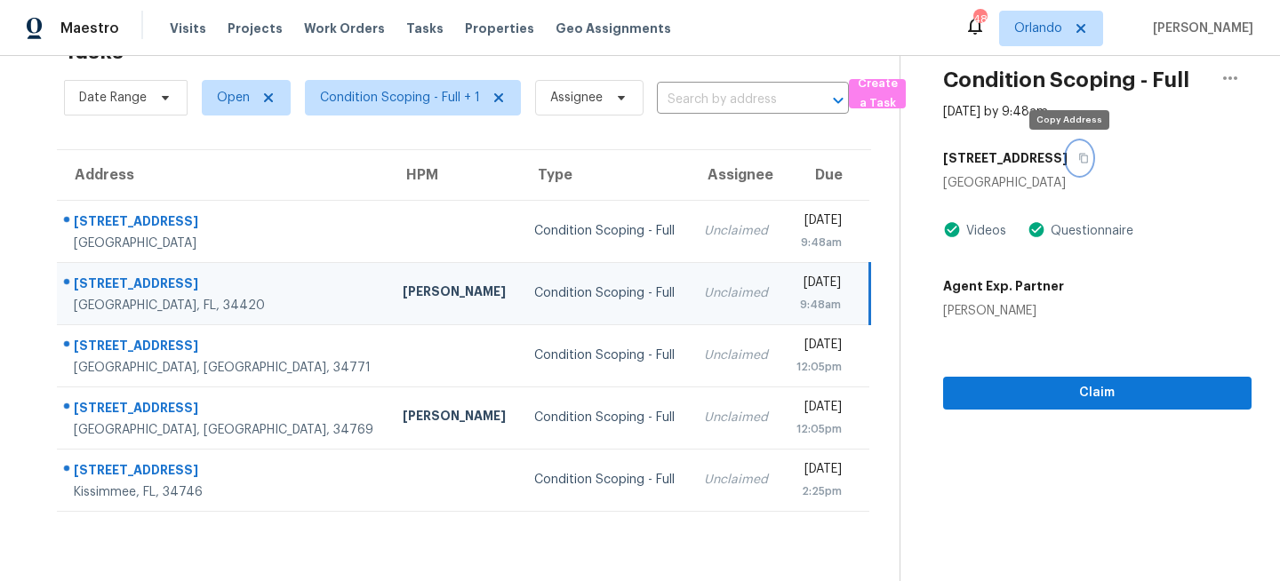
click at [1079, 156] on icon "button" at bounding box center [1083, 159] width 9 height 10
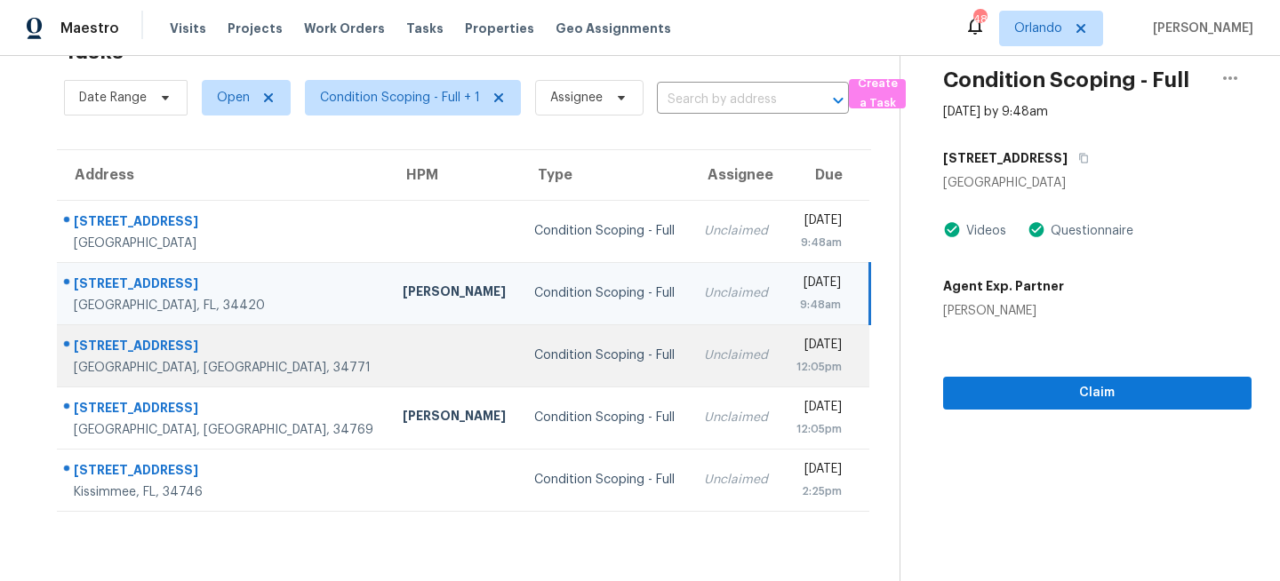
click at [534, 363] on div "Condition Scoping - Full" at bounding box center [604, 356] width 140 height 18
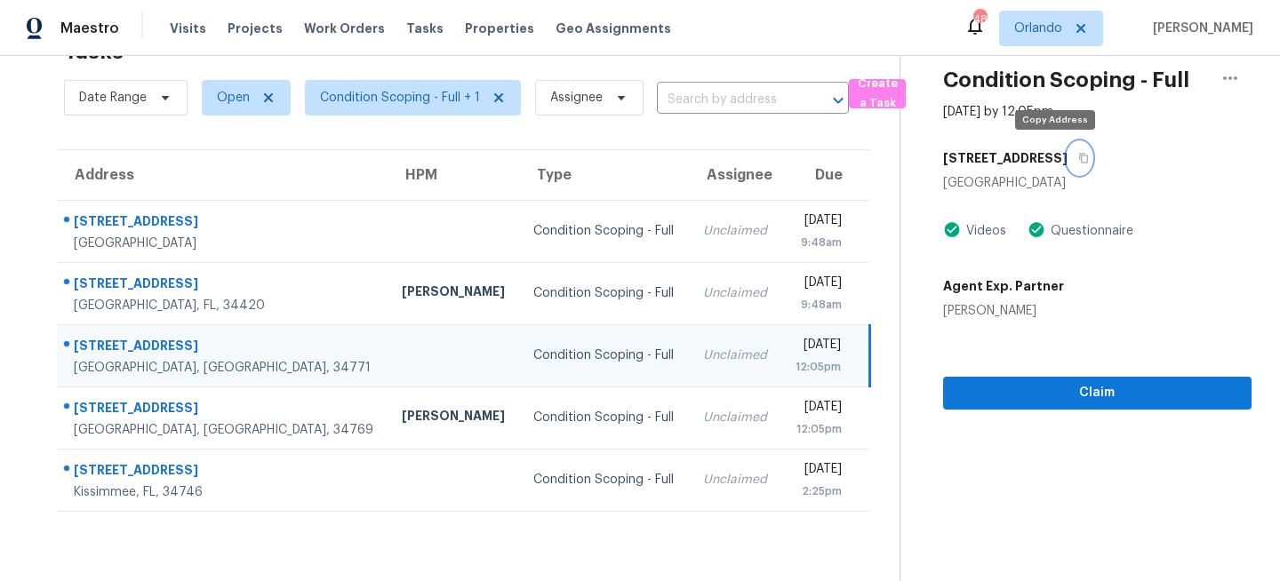
click at [1078, 159] on icon "button" at bounding box center [1083, 158] width 11 height 11
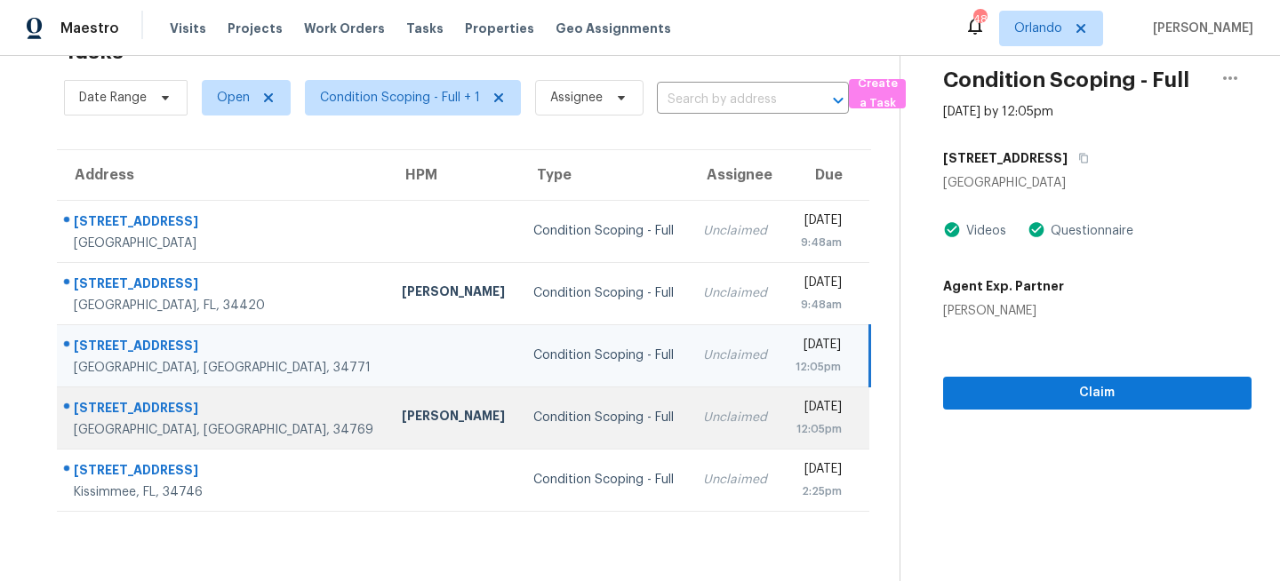
click at [581, 414] on td "Condition Scoping - Full" at bounding box center [603, 418] width 169 height 62
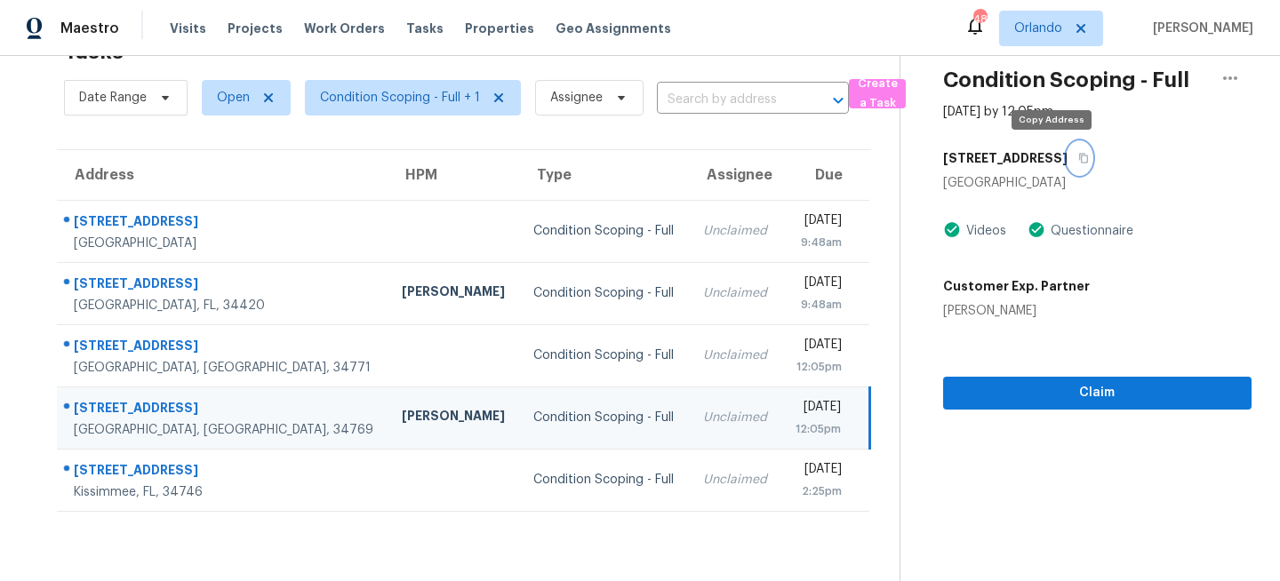
click at [1079, 159] on icon "button" at bounding box center [1083, 159] width 9 height 10
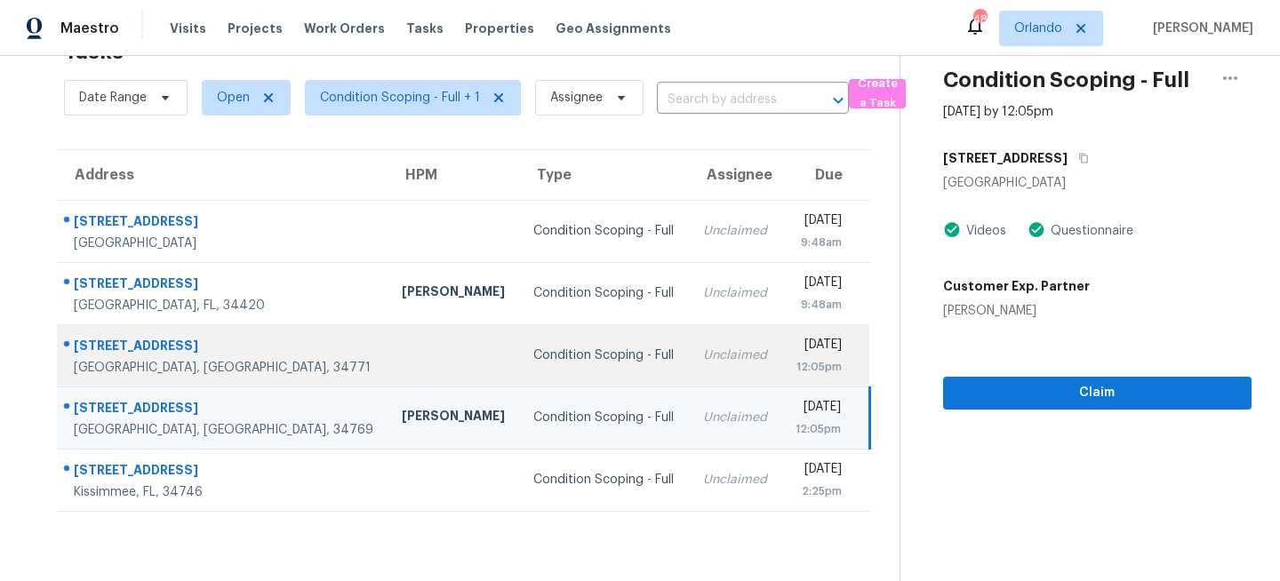
click at [401, 360] on td at bounding box center [454, 355] width 132 height 62
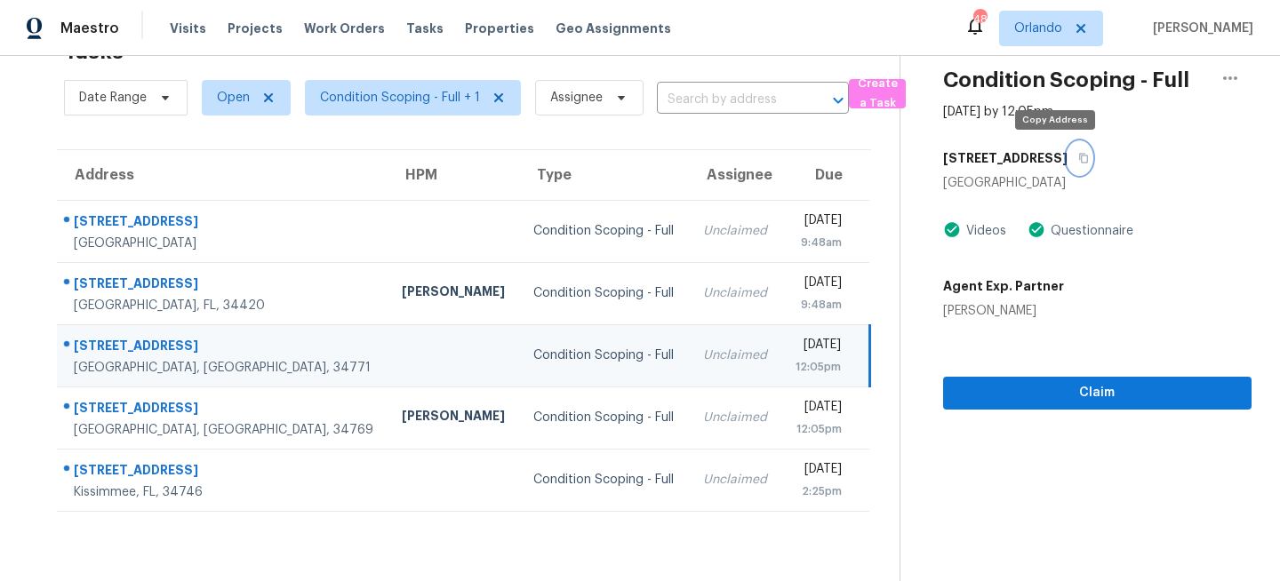
click at [1068, 151] on button "button" at bounding box center [1080, 158] width 24 height 32
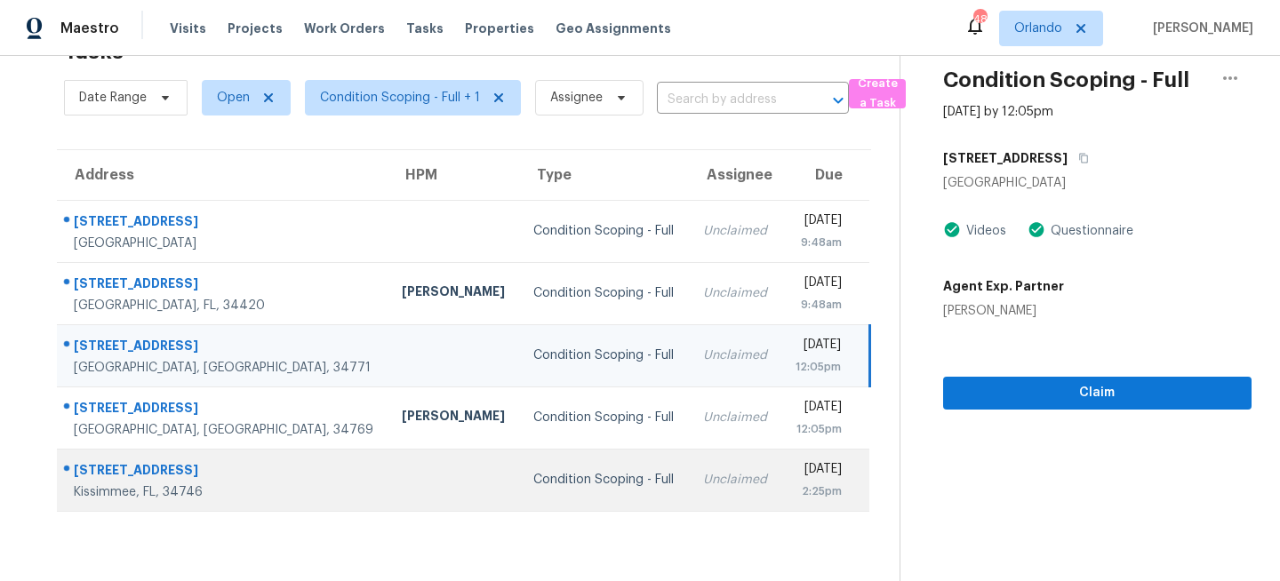
click at [533, 487] on div "Condition Scoping - Full" at bounding box center [603, 480] width 140 height 18
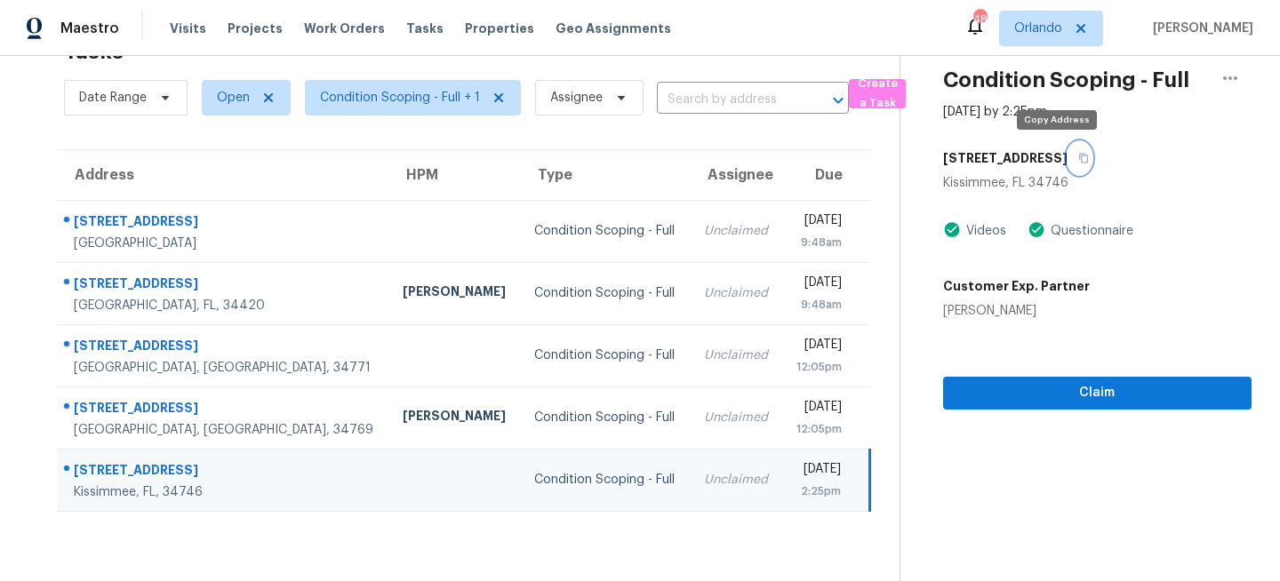
click at [1078, 158] on icon "button" at bounding box center [1083, 158] width 11 height 11
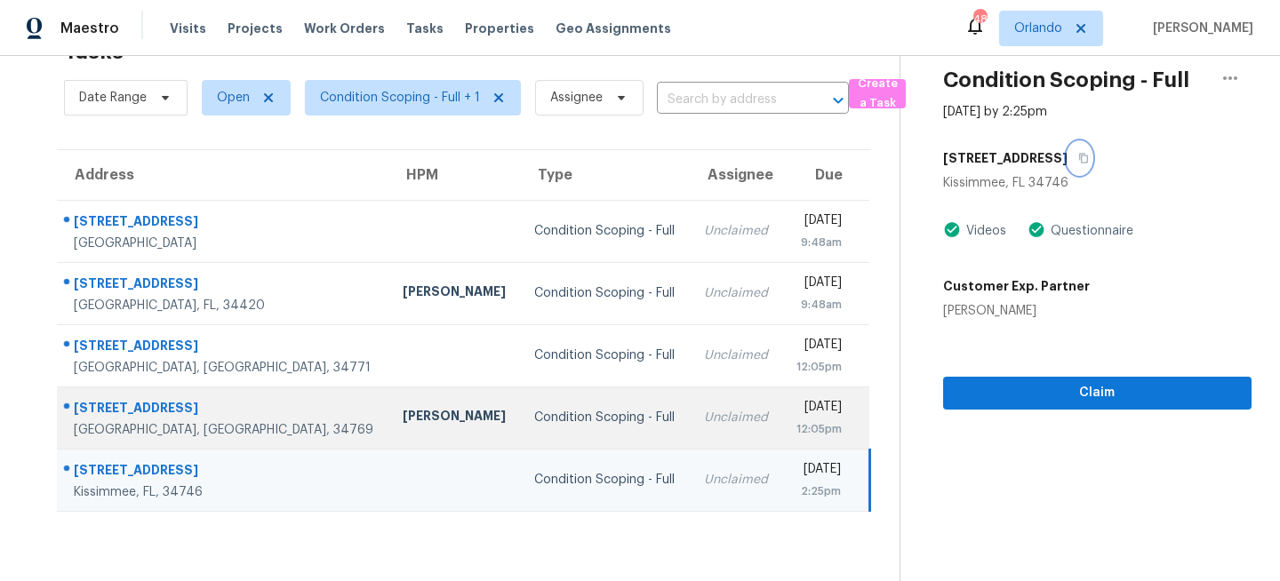
scroll to position [0, 0]
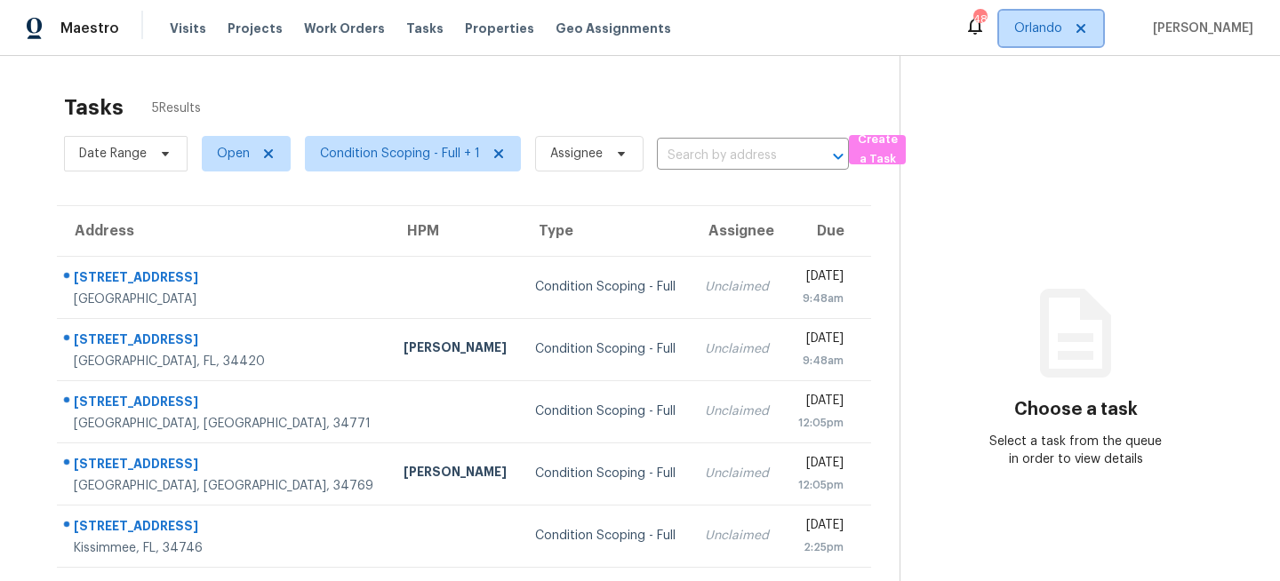
click at [1062, 36] on span "Orlando" at bounding box center [1038, 29] width 48 height 18
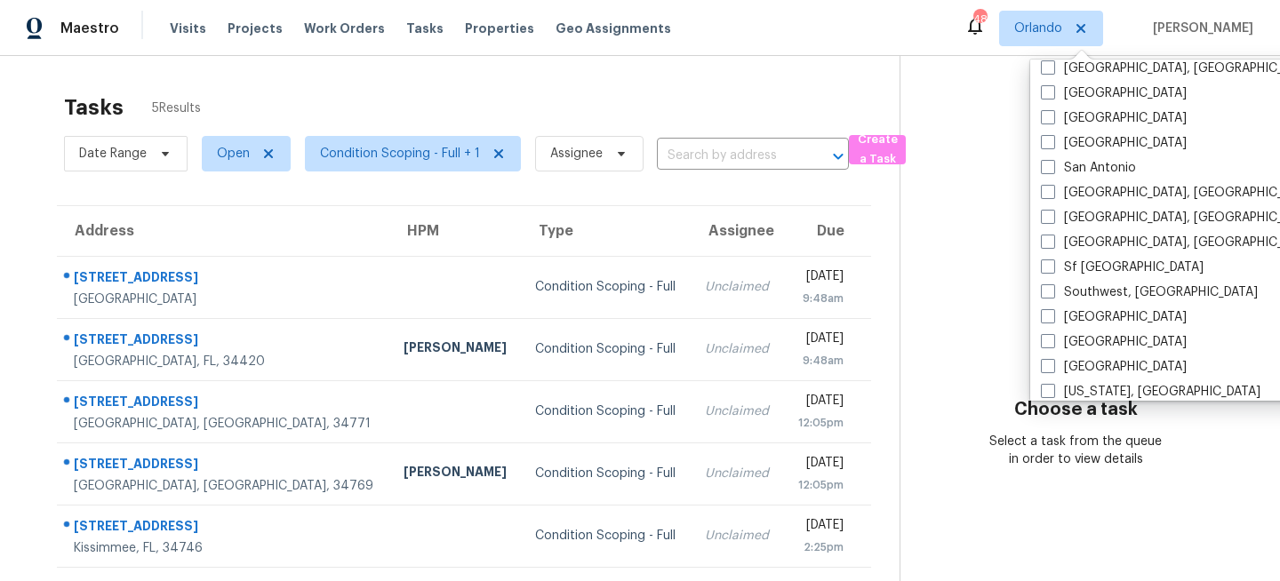
scroll to position [1191, 0]
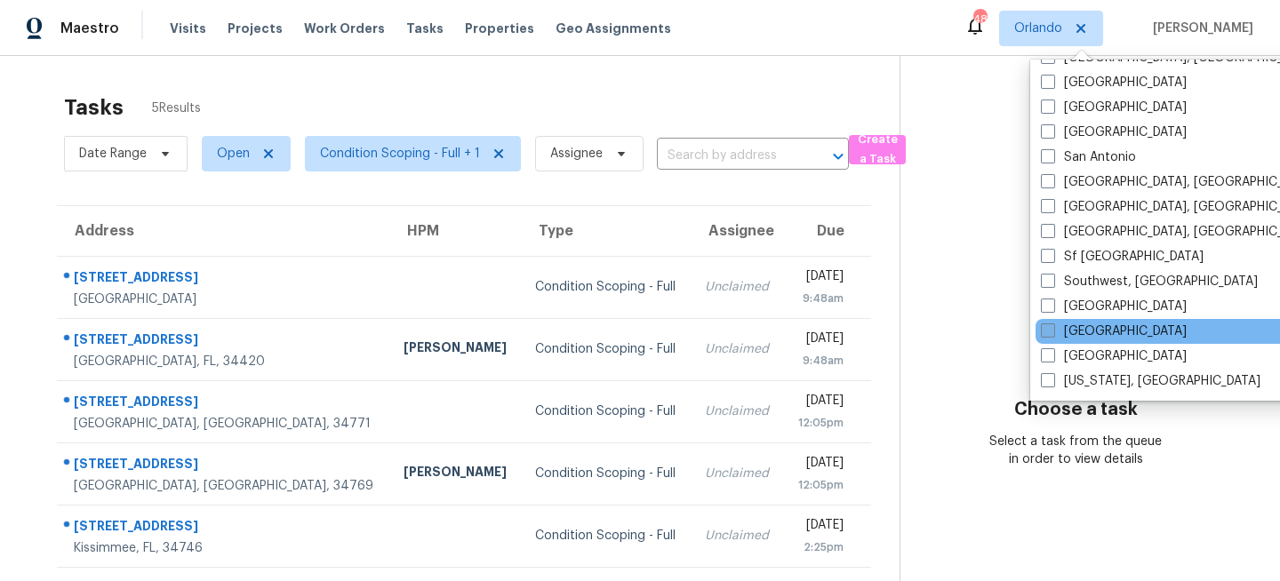
click at [1062, 331] on label "[GEOGRAPHIC_DATA]" at bounding box center [1114, 332] width 146 height 18
click at [1053, 331] on input "[GEOGRAPHIC_DATA]" at bounding box center [1047, 329] width 12 height 12
checkbox input "true"
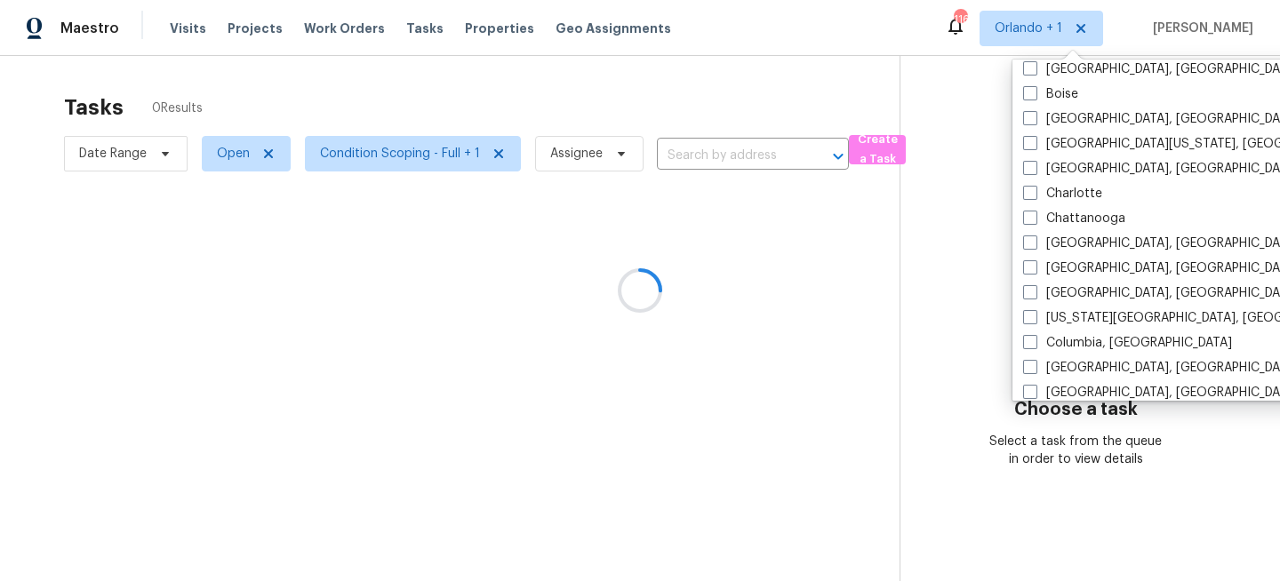
scroll to position [77, 0]
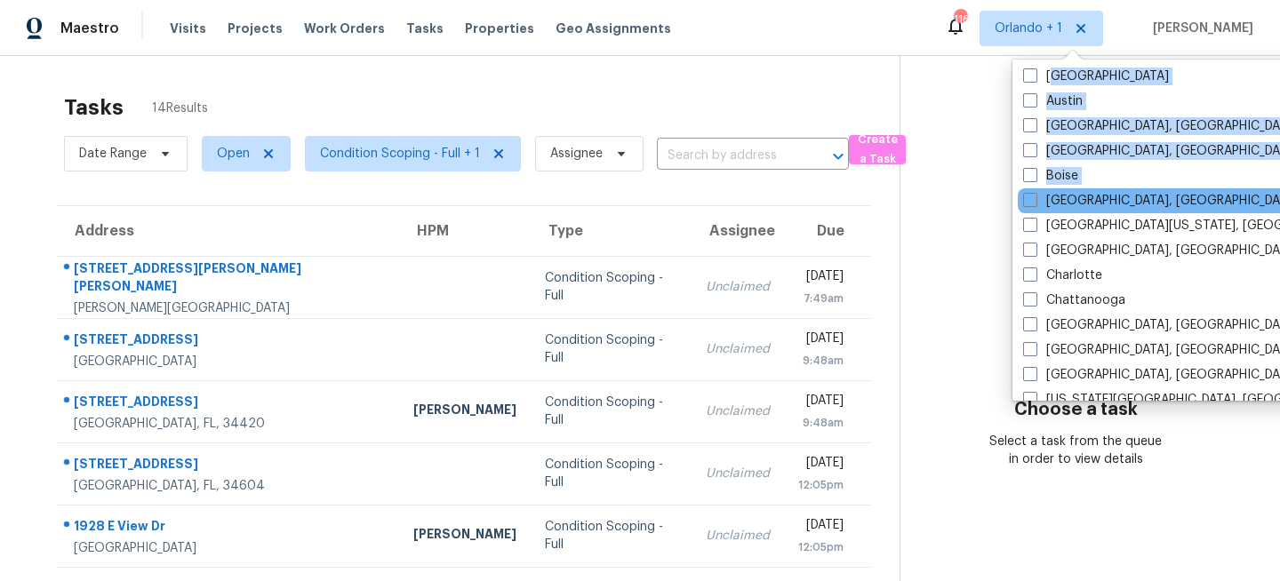
drag, startPoint x: 1055, startPoint y: 75, endPoint x: 1048, endPoint y: 210, distance: 135.3
click at [1049, 210] on div "Orlando Albuquerque, NM Asheville, NC Atlanta Austin Baltimore, MD Birmingham, …" at bounding box center [1197, 230] width 369 height 341
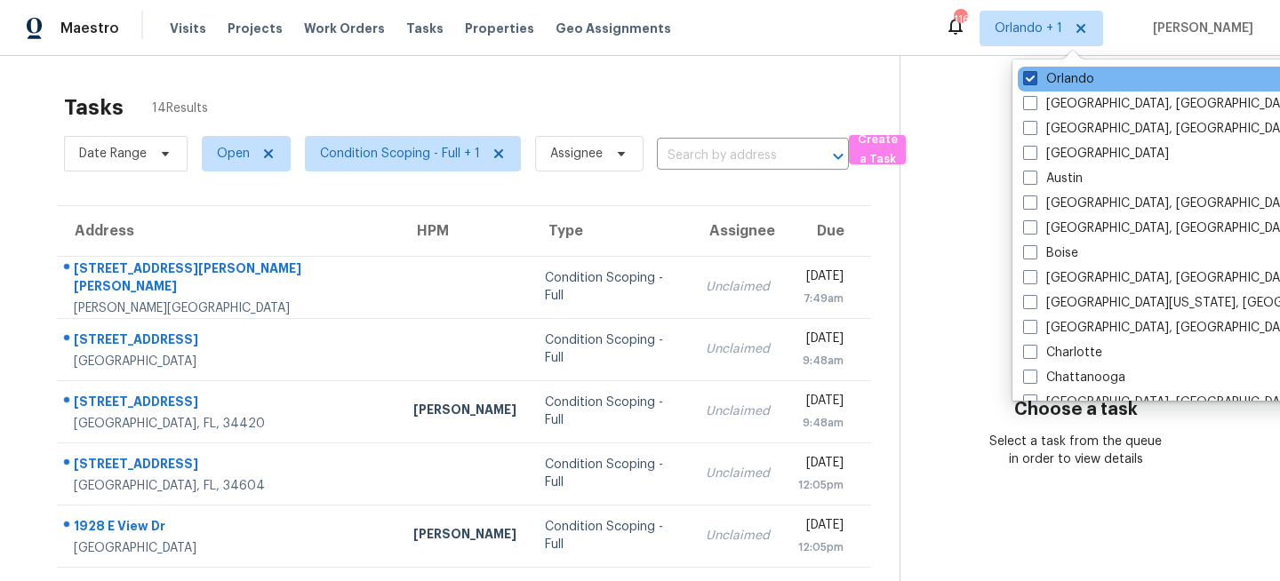
click at [1053, 77] on label "Orlando" at bounding box center [1058, 79] width 71 height 18
click at [1035, 77] on input "Orlando" at bounding box center [1029, 76] width 12 height 12
checkbox input "false"
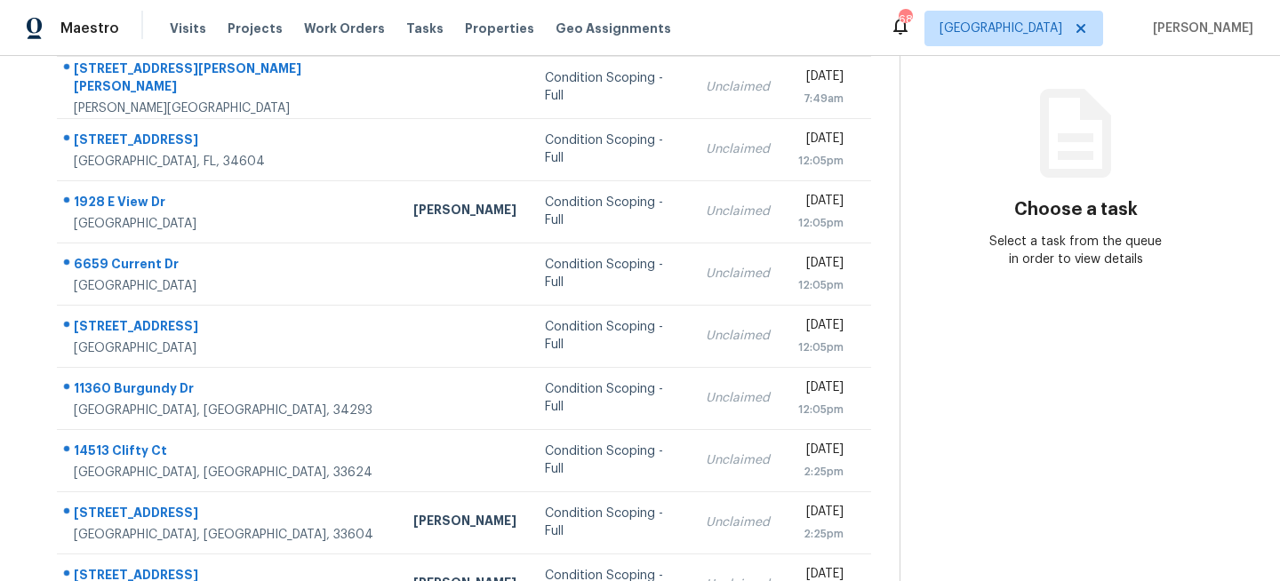
scroll to position [249, 0]
